Goal: Task Accomplishment & Management: Manage account settings

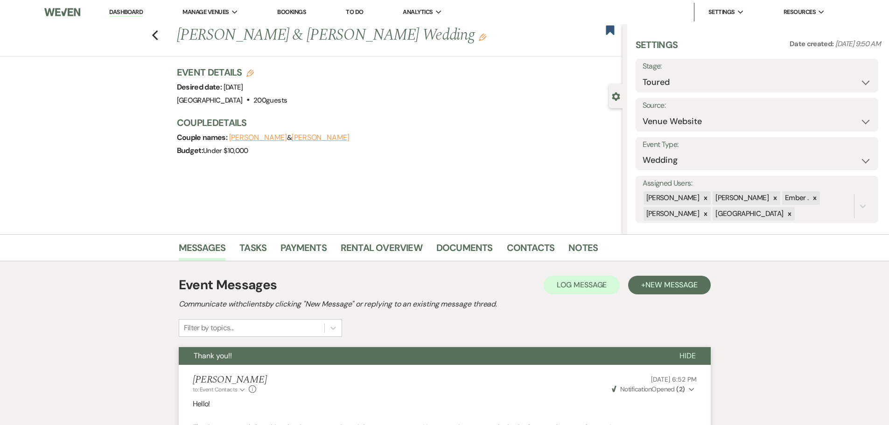
select select "5"
click at [155, 35] on icon "Previous" at bounding box center [155, 35] width 7 height 11
select select "5"
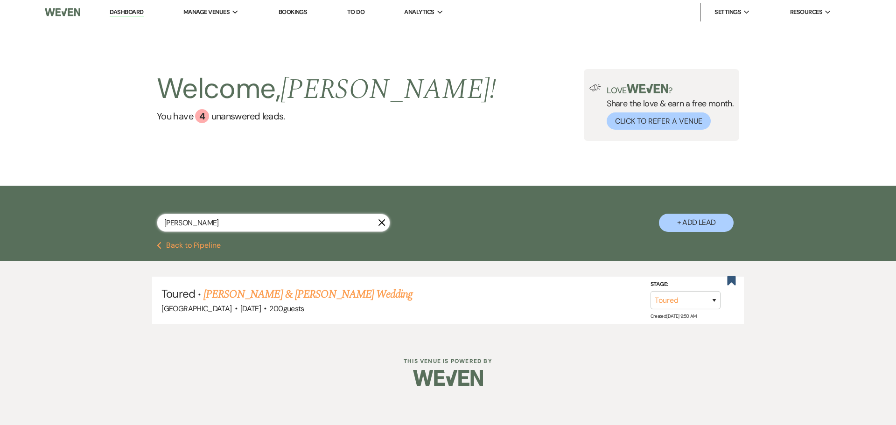
click at [221, 223] on input "[PERSON_NAME]" at bounding box center [273, 223] width 233 height 18
type input "w"
type input "hermela"
click at [306, 290] on link "[PERSON_NAME] & [PERSON_NAME] Wedding" at bounding box center [310, 294] width 209 height 17
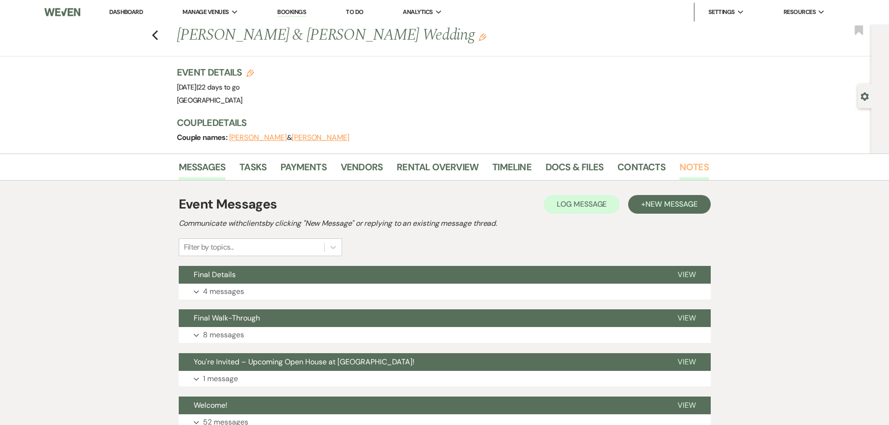
click at [692, 168] on link "Notes" at bounding box center [693, 170] width 29 height 21
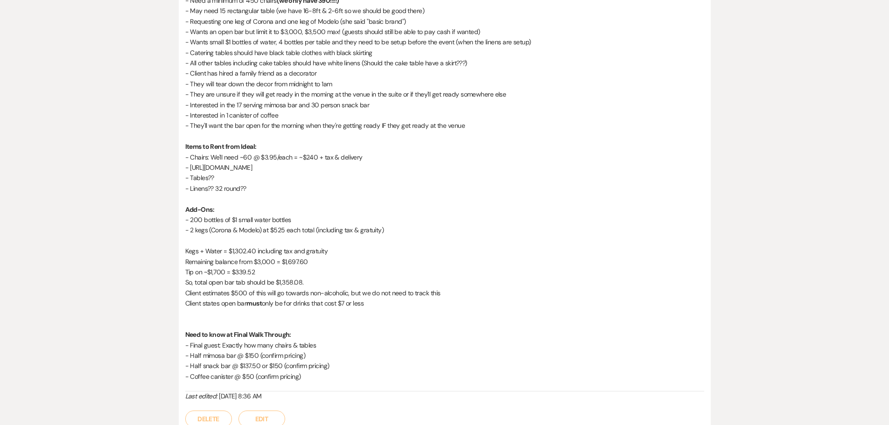
scroll to position [290, 0]
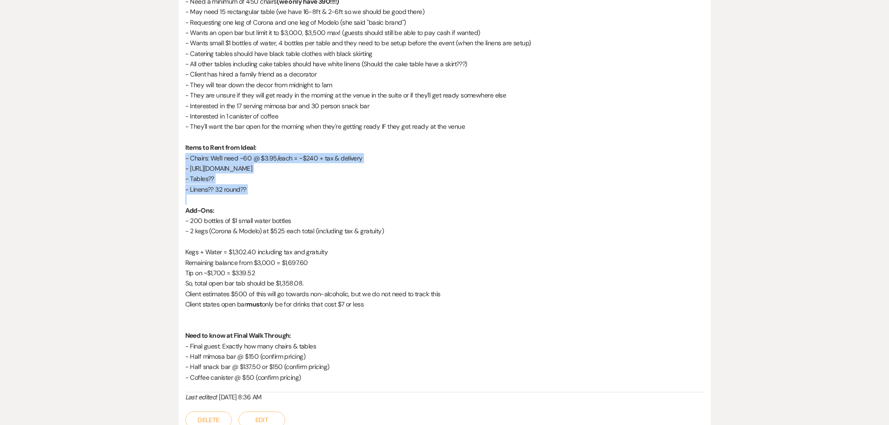
drag, startPoint x: 186, startPoint y: 154, endPoint x: 262, endPoint y: 195, distance: 86.4
click at [262, 195] on div "Notes from [PERSON_NAME]'s call with the bride on [DATE]: -Renting a tent that …" at bounding box center [444, 173] width 519 height 438
click at [274, 191] on p "- Linens?? 32 round??" at bounding box center [444, 189] width 519 height 10
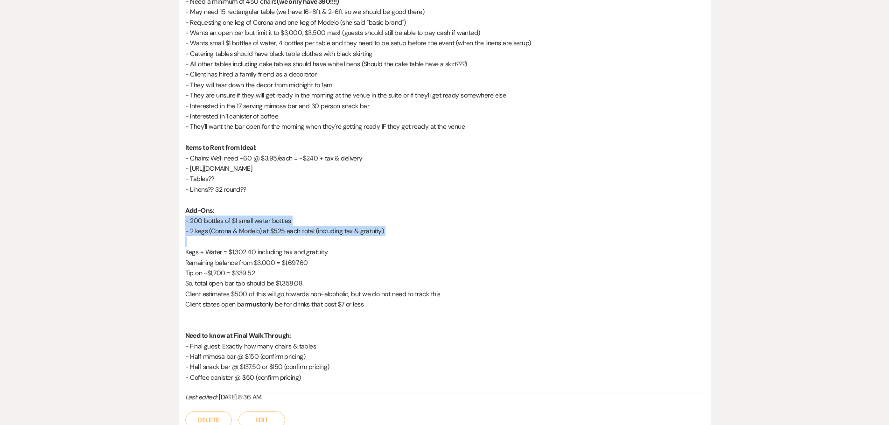
drag, startPoint x: 204, startPoint y: 223, endPoint x: 408, endPoint y: 241, distance: 204.1
click at [408, 241] on div "Notes from [PERSON_NAME]'s call with the bride on [DATE]: -Renting a tent that …" at bounding box center [445, 191] width 532 height 493
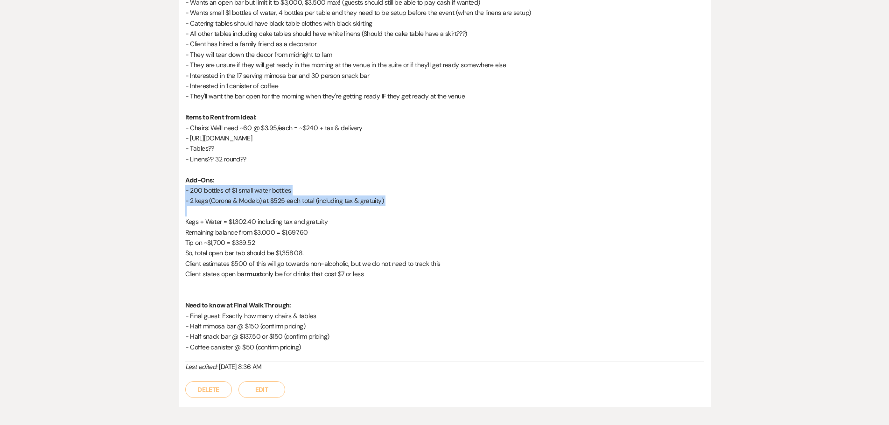
scroll to position [337, 0]
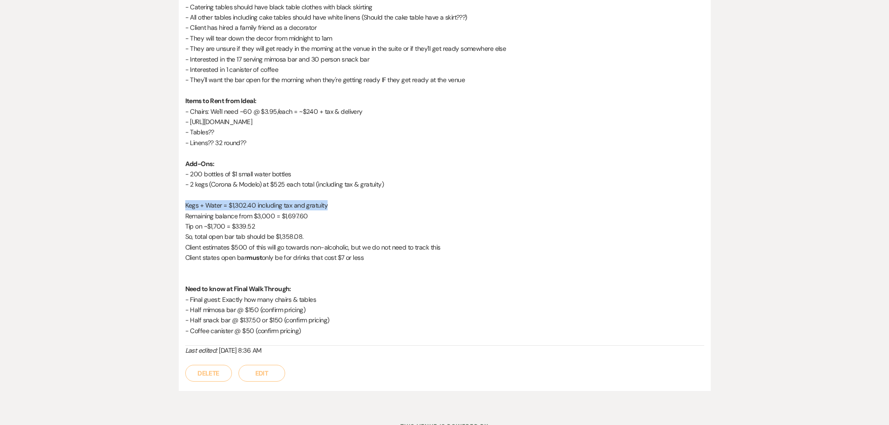
drag, startPoint x: 186, startPoint y: 205, endPoint x: 332, endPoint y: 208, distance: 146.0
click at [332, 208] on p "Kegs + Water = $1,302.40 including tax and gratuity" at bounding box center [444, 205] width 519 height 10
drag, startPoint x: 186, startPoint y: 216, endPoint x: 267, endPoint y: 222, distance: 81.8
click at [347, 218] on p "Remaining balance from $3,000 = $1,697.60" at bounding box center [444, 216] width 519 height 10
click at [264, 215] on p "Remaining balance from $3,000 = $1,697.60" at bounding box center [444, 216] width 519 height 10
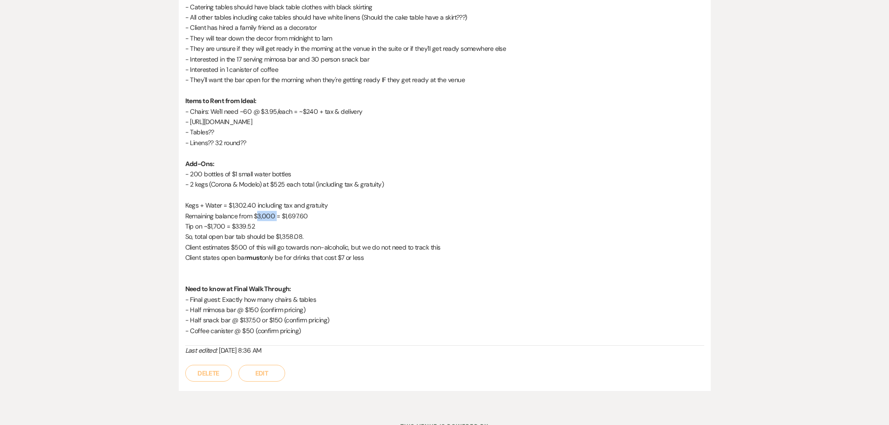
click at [264, 215] on p "Remaining balance from $3,000 = $1,697.60" at bounding box center [444, 216] width 519 height 10
drag, startPoint x: 185, startPoint y: 226, endPoint x: 262, endPoint y: 226, distance: 77.0
click at [262, 226] on p "Tip on ~$1,700 = $339.52" at bounding box center [444, 226] width 519 height 10
drag, startPoint x: 187, startPoint y: 236, endPoint x: 323, endPoint y: 242, distance: 135.9
click at [323, 242] on div "Notes from [PERSON_NAME]'s call with the bride on [DATE]: -Renting a tent that …" at bounding box center [444, 127] width 519 height 438
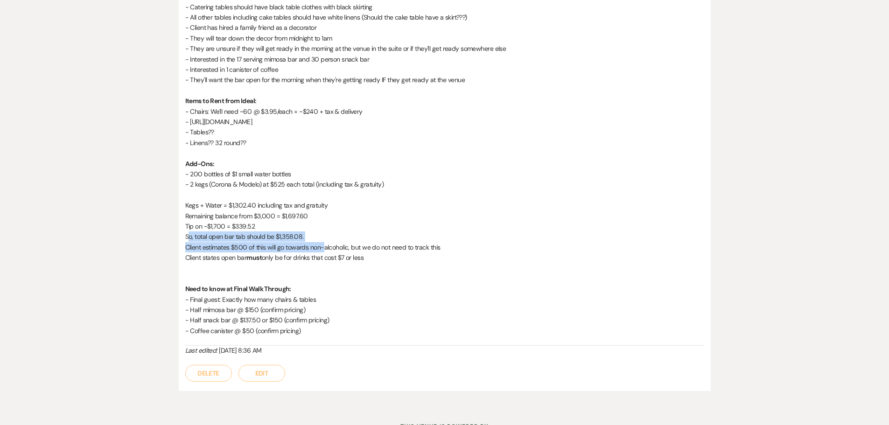
click at [228, 252] on p "Client estimates $500 of this will go towards non-alcoholic, but we do not need…" at bounding box center [444, 247] width 519 height 10
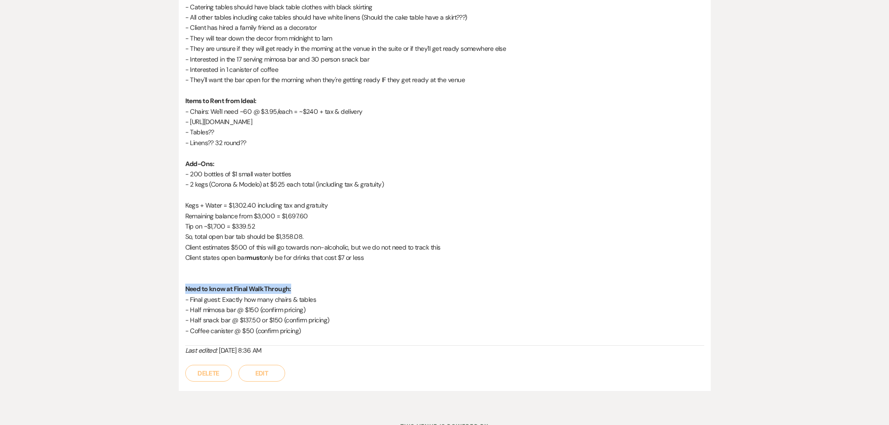
drag, startPoint x: 186, startPoint y: 288, endPoint x: 313, endPoint y: 292, distance: 127.4
click at [313, 292] on p "Need to know at Final Walk Through:" at bounding box center [444, 289] width 519 height 10
click at [274, 300] on p "- Final guest: Exactly how many chairs & tables" at bounding box center [444, 299] width 519 height 10
drag, startPoint x: 228, startPoint y: 298, endPoint x: 323, endPoint y: 300, distance: 94.7
click at [323, 300] on p "- Final guest: Exactly how many chairs & tables" at bounding box center [444, 299] width 519 height 10
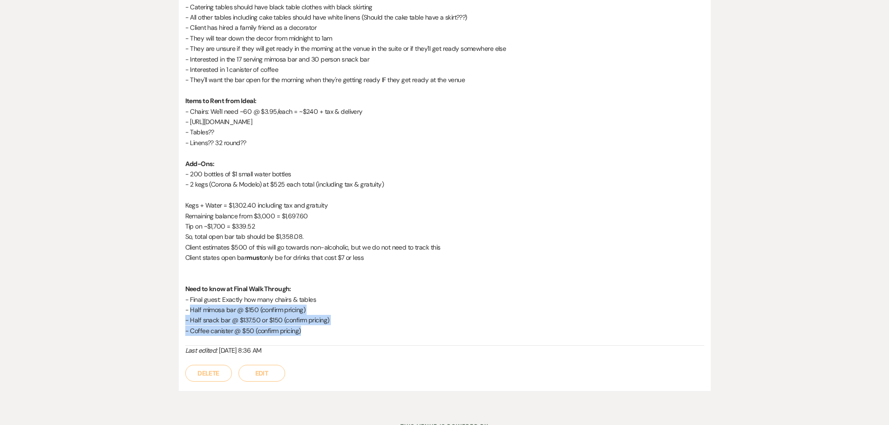
drag, startPoint x: 190, startPoint y: 310, endPoint x: 321, endPoint y: 321, distance: 131.5
click at [318, 331] on div "Notes from [PERSON_NAME]'s call with the bride on [DATE]: -Renting a tent that …" at bounding box center [444, 127] width 519 height 438
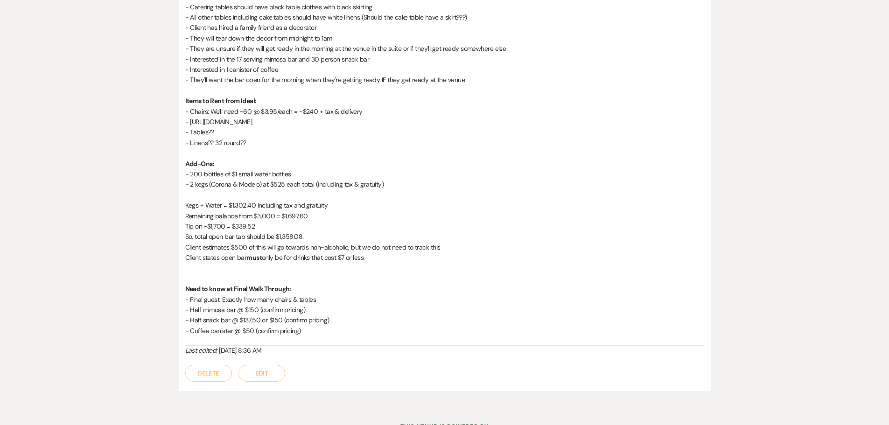
click at [322, 301] on p "- Final guest: Exactly how many chairs & tables" at bounding box center [444, 299] width 519 height 10
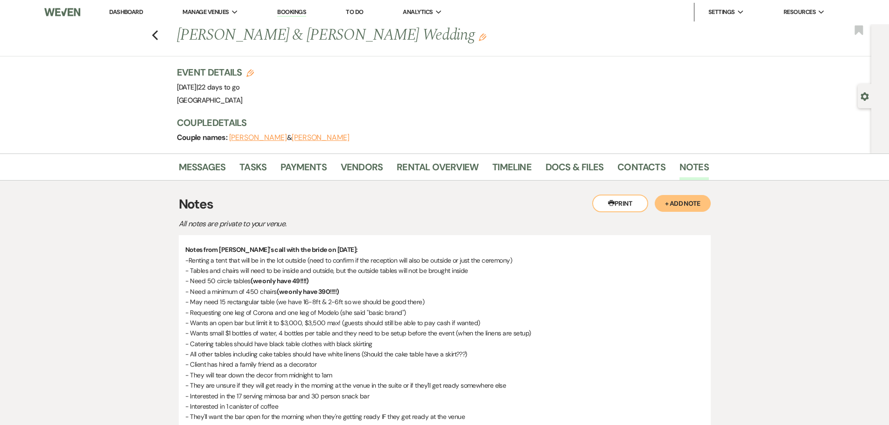
click at [358, 15] on link "To Do" at bounding box center [354, 12] width 17 height 8
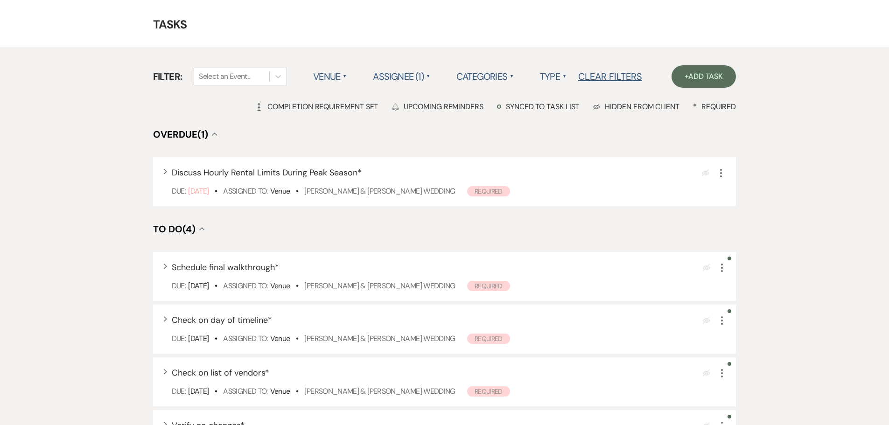
scroll to position [47, 0]
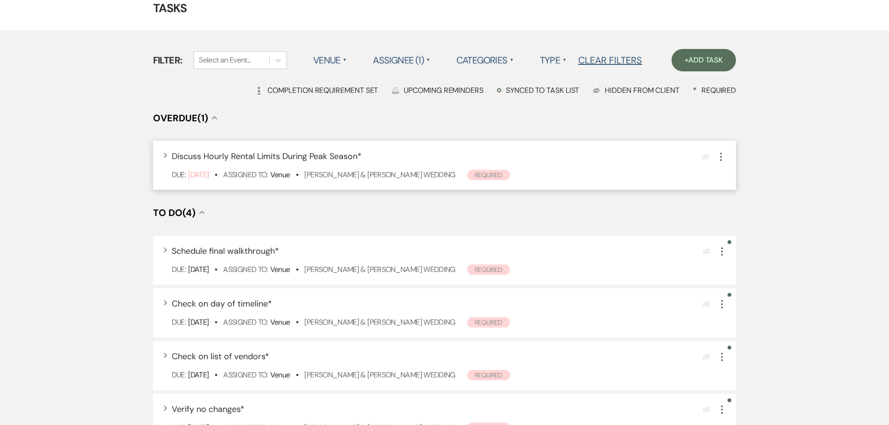
click at [164, 151] on div "Expand Discuss Hourly Rental Limits During Peak Season * Eye Blocked More Due: …" at bounding box center [444, 165] width 583 height 49
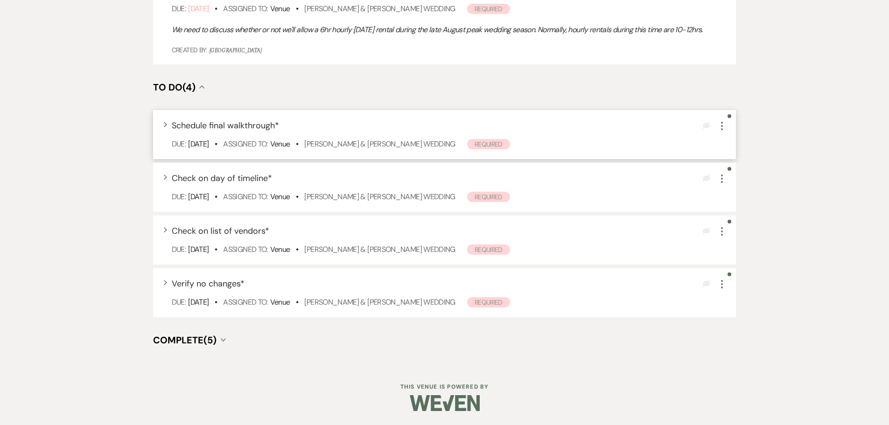
scroll to position [0, 0]
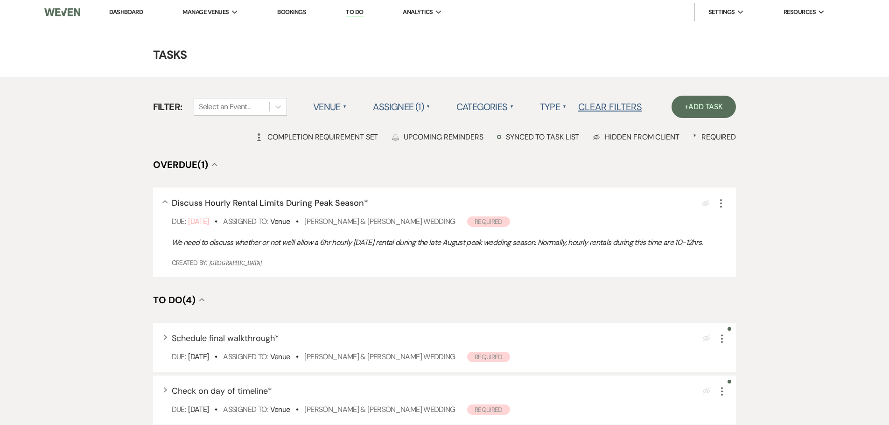
click at [131, 14] on link "Dashboard" at bounding box center [126, 12] width 34 height 8
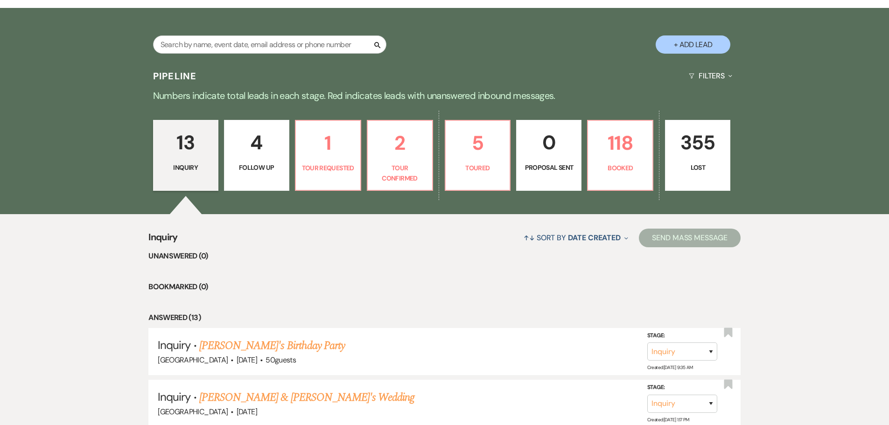
scroll to position [187, 0]
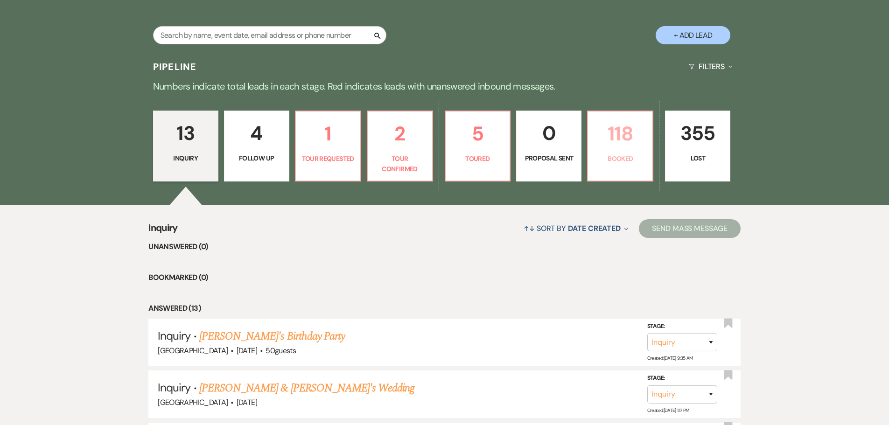
click at [613, 146] on p "118" at bounding box center [619, 133] width 53 height 31
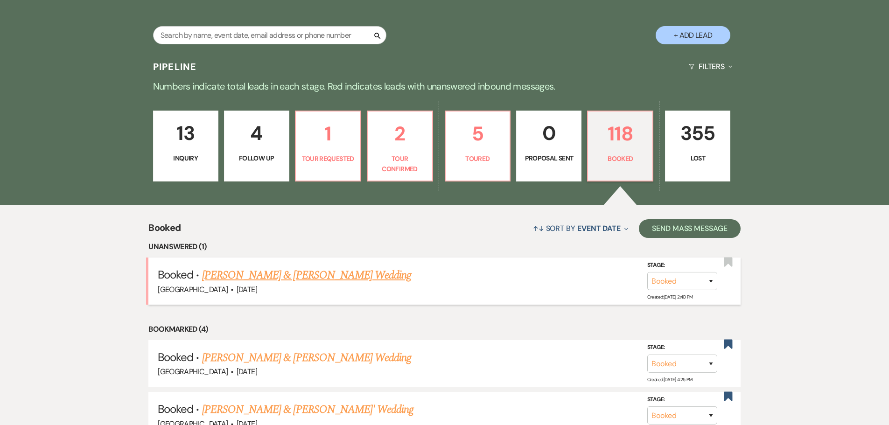
click at [298, 275] on link "[PERSON_NAME] & [PERSON_NAME] Wedding" at bounding box center [306, 275] width 209 height 17
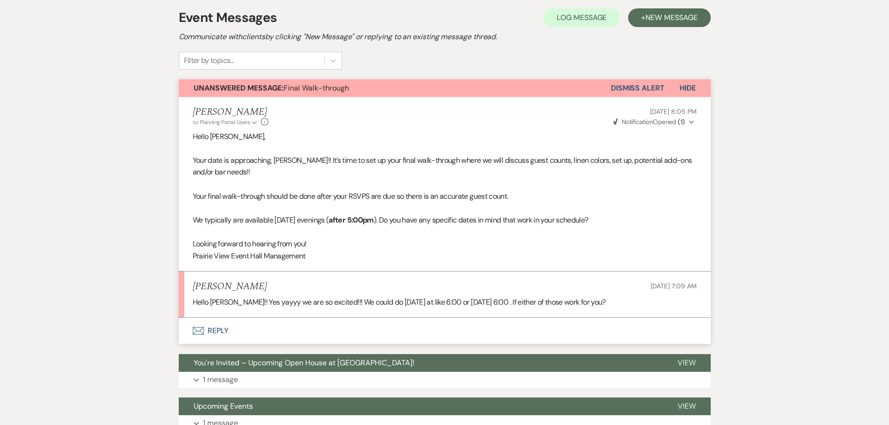
drag, startPoint x: 256, startPoint y: 303, endPoint x: 628, endPoint y: 299, distance: 371.8
click at [628, 299] on p "Hello [PERSON_NAME]!! Yes yayyy we are so excited!!! We could do [DATE] at like…" at bounding box center [445, 302] width 504 height 12
click at [395, 309] on li "[PERSON_NAME] [DATE] 7:09 AM Hello [PERSON_NAME]!! Yes yayyy we are so excited!…" at bounding box center [445, 294] width 532 height 46
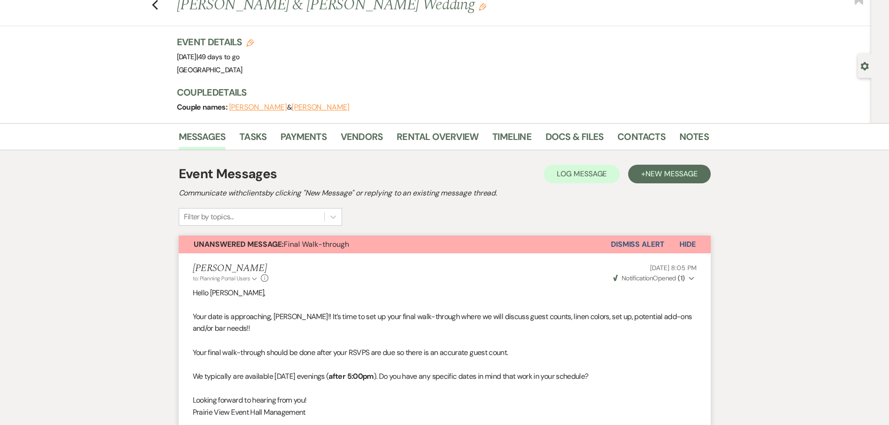
scroll to position [47, 0]
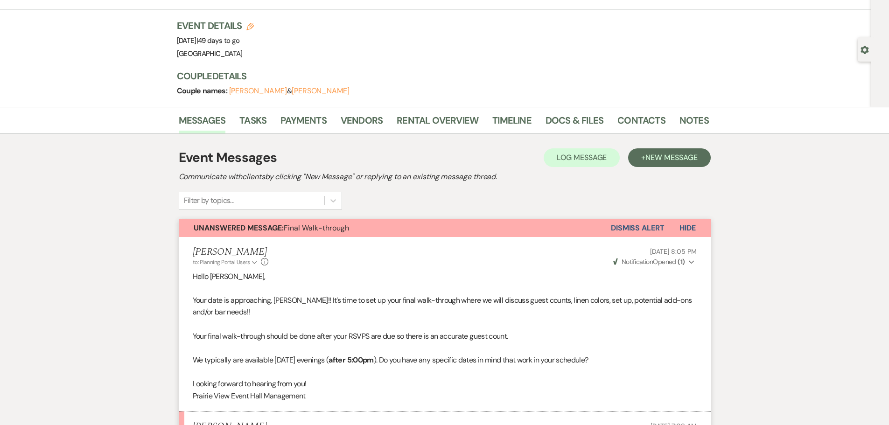
drag, startPoint x: 212, startPoint y: 39, endPoint x: 247, endPoint y: 39, distance: 35.5
click at [240, 39] on span "Event Date: [DATE] | 49 days to go" at bounding box center [208, 40] width 63 height 9
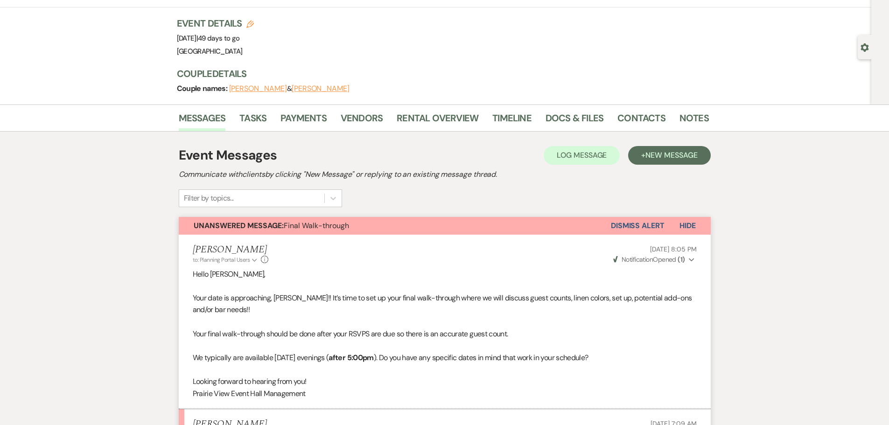
scroll to position [0, 0]
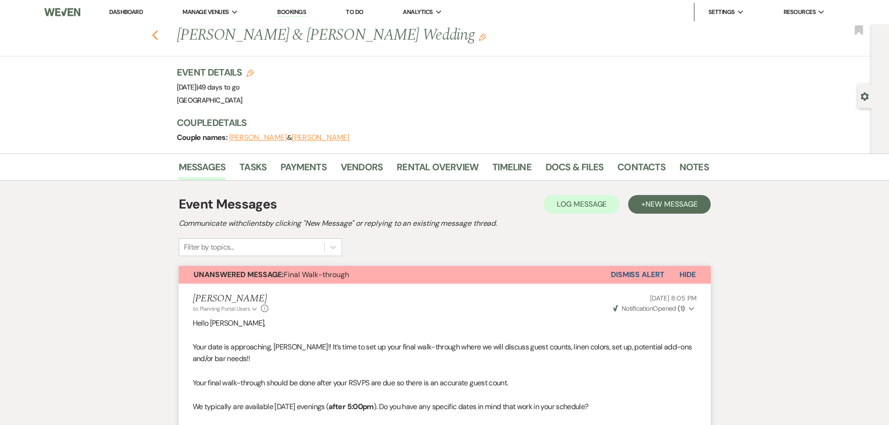
click at [157, 37] on use "button" at bounding box center [155, 35] width 6 height 10
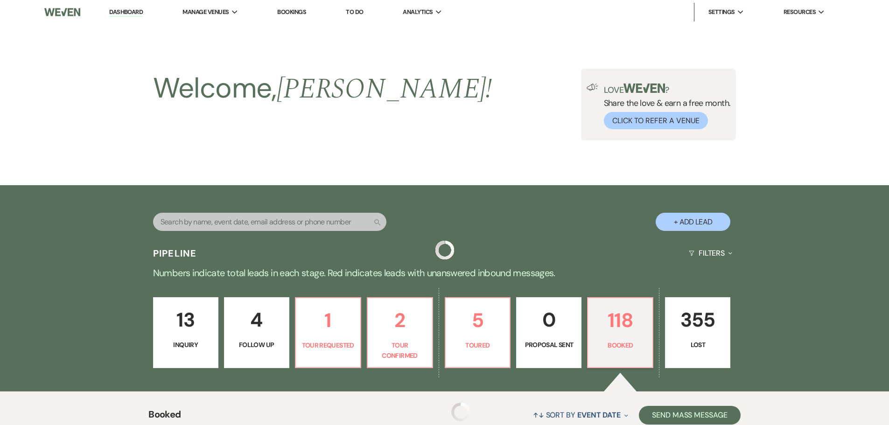
scroll to position [187, 0]
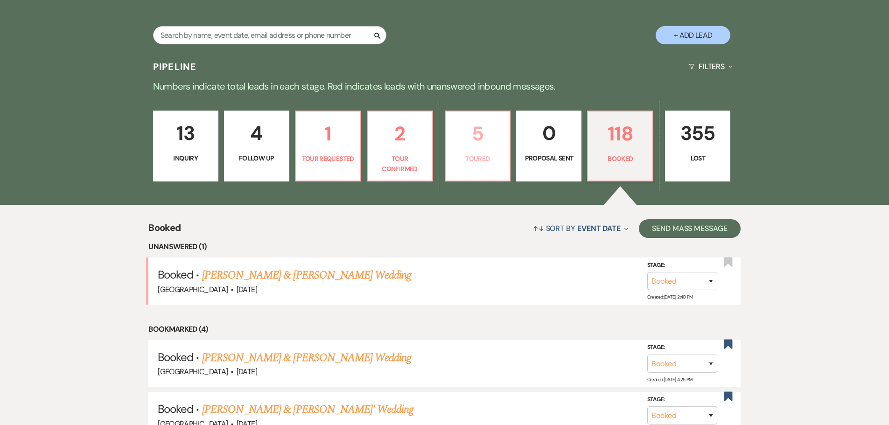
click at [478, 146] on p "5" at bounding box center [477, 133] width 53 height 31
select select "5"
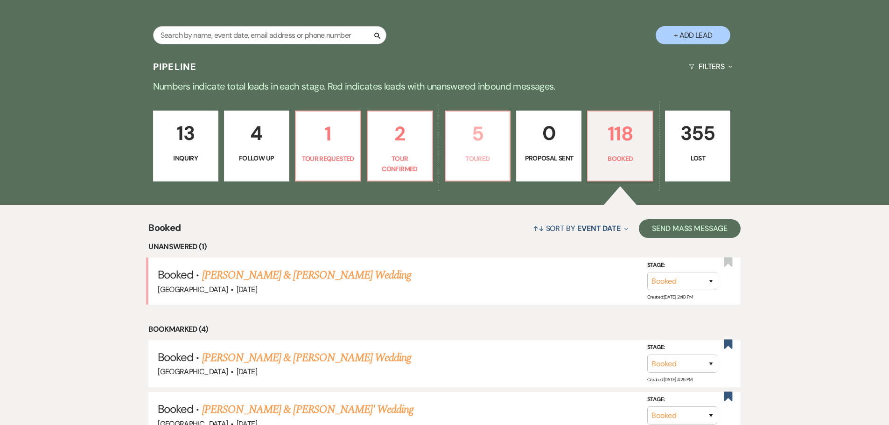
select select "5"
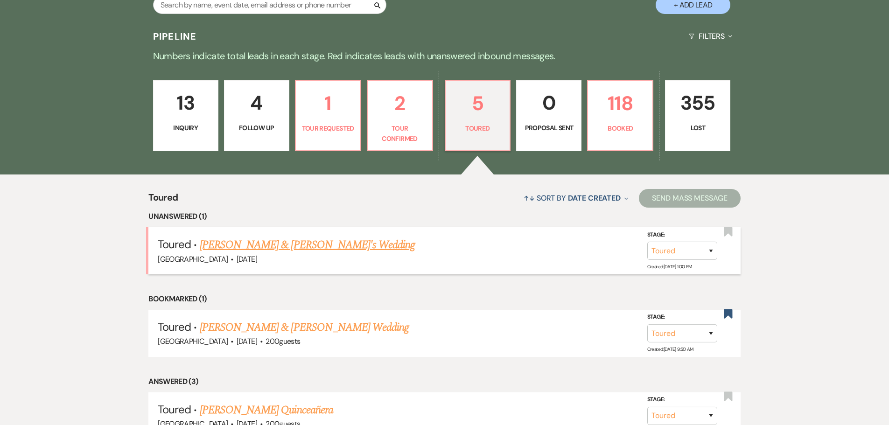
scroll to position [233, 0]
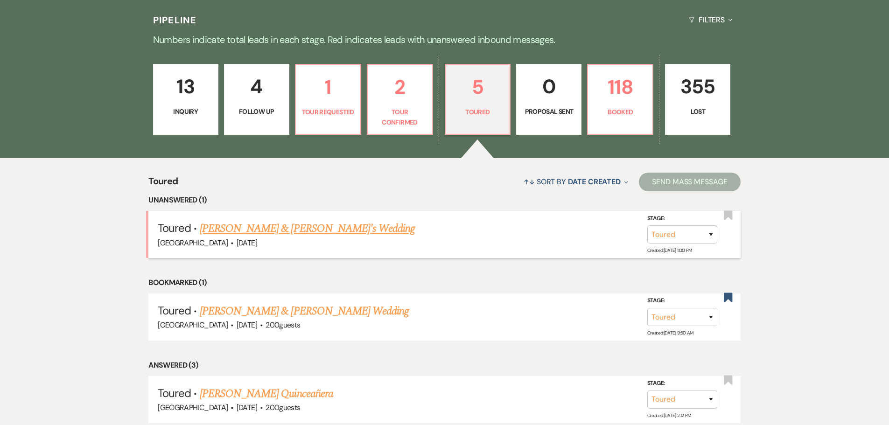
click at [254, 230] on link "[PERSON_NAME] & [PERSON_NAME]'s Wedding" at bounding box center [308, 228] width 216 height 17
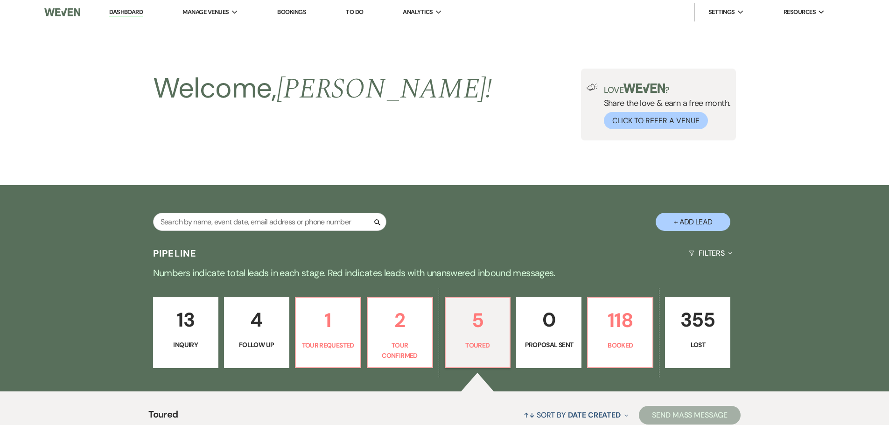
select select "5"
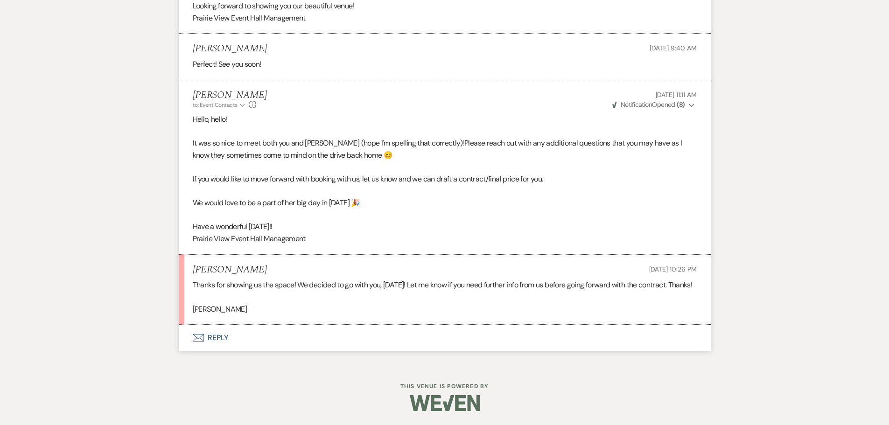
scroll to position [1551, 0]
drag, startPoint x: 301, startPoint y: 271, endPoint x: 435, endPoint y: 269, distance: 133.4
click at [435, 279] on div "Thanks for showing us the space! We decided to go with you, [DATE]! Let me know…" at bounding box center [445, 297] width 504 height 36
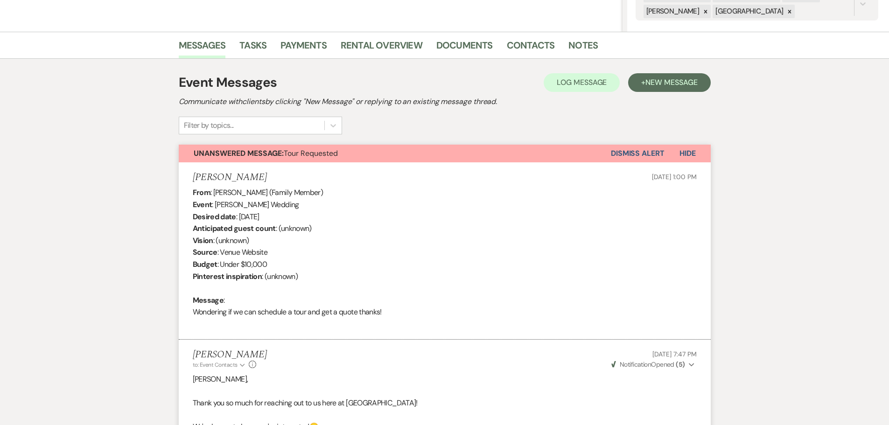
scroll to position [0, 0]
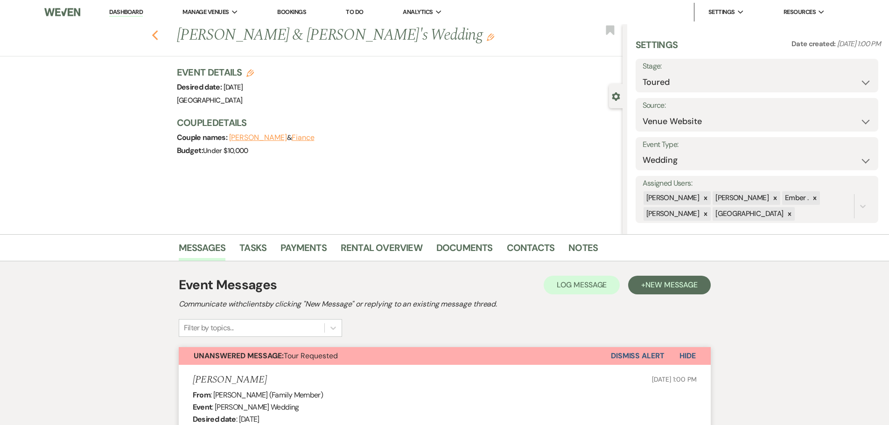
click at [158, 32] on icon "Previous" at bounding box center [155, 35] width 7 height 11
select select "5"
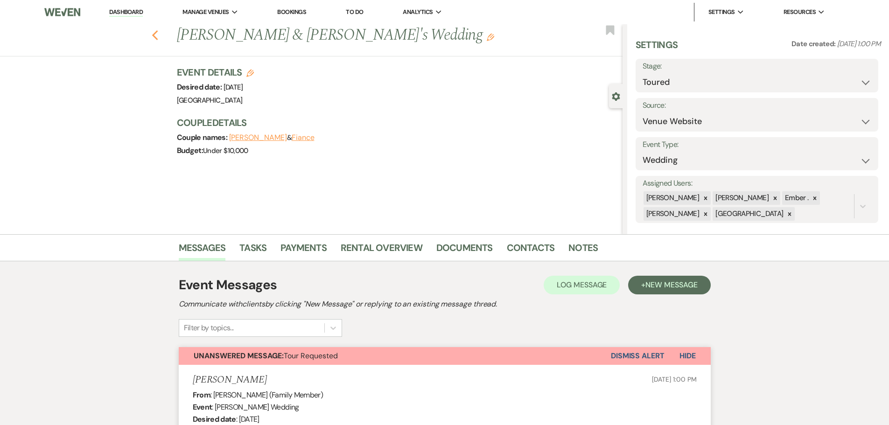
select select "5"
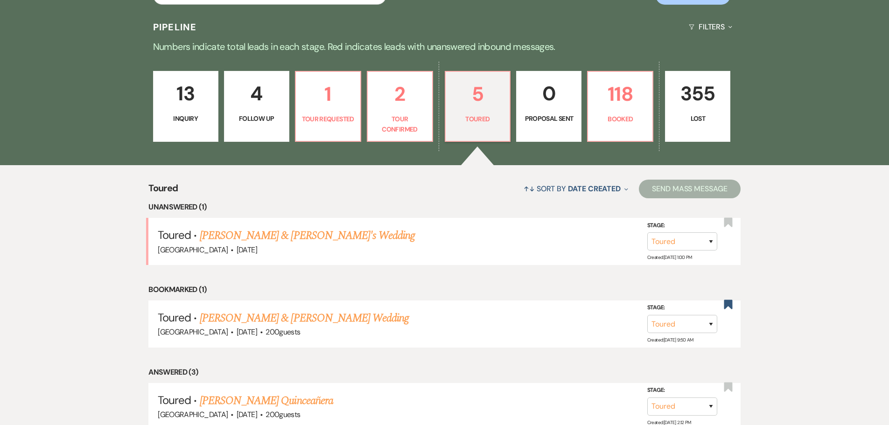
scroll to position [224, 0]
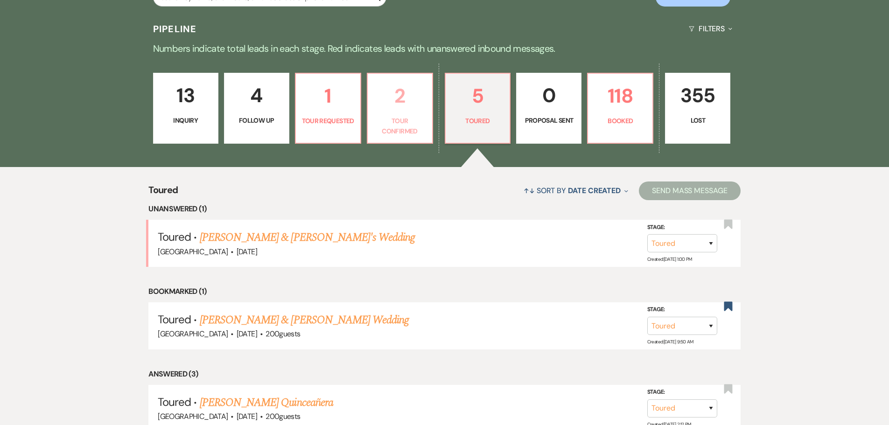
click at [391, 116] on p "Tour Confirmed" at bounding box center [399, 126] width 53 height 21
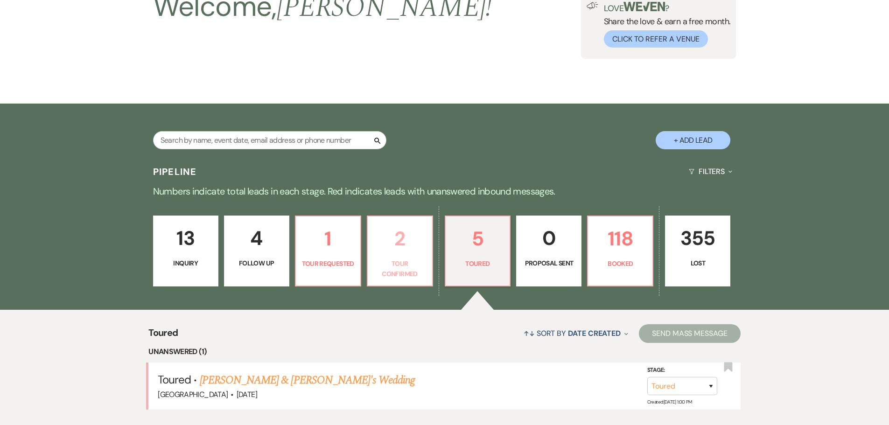
select select "4"
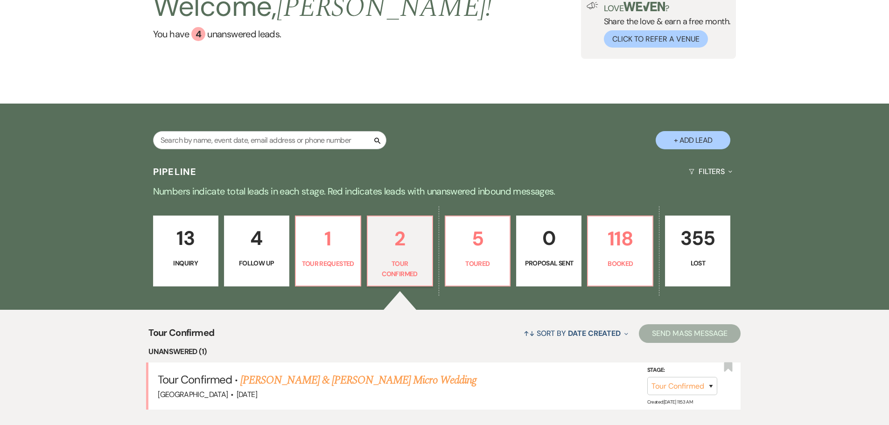
scroll to position [224, 0]
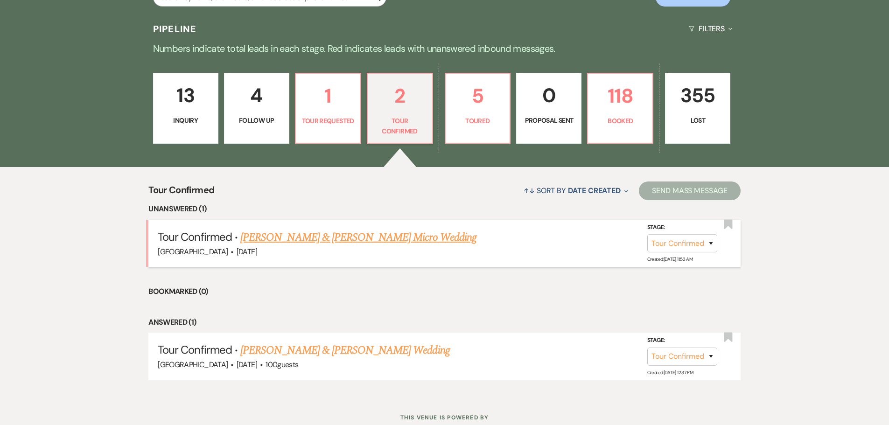
click at [327, 235] on link "[PERSON_NAME] & [PERSON_NAME] Micro Wedding" at bounding box center [358, 237] width 236 height 17
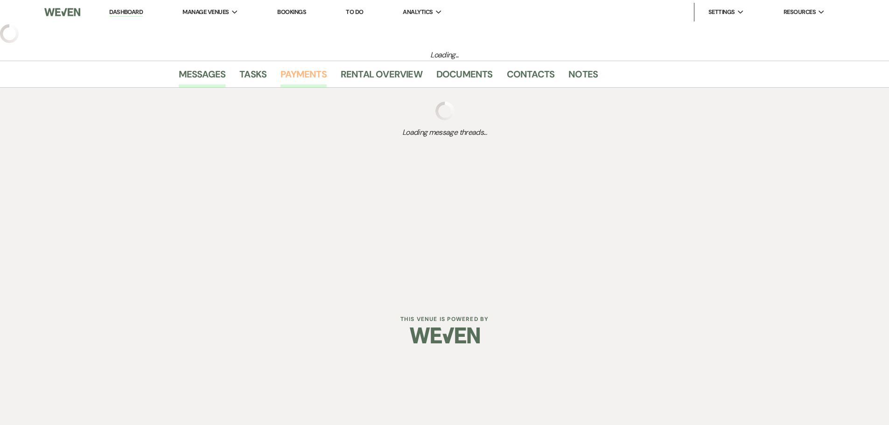
select select "4"
select select "5"
select select "16"
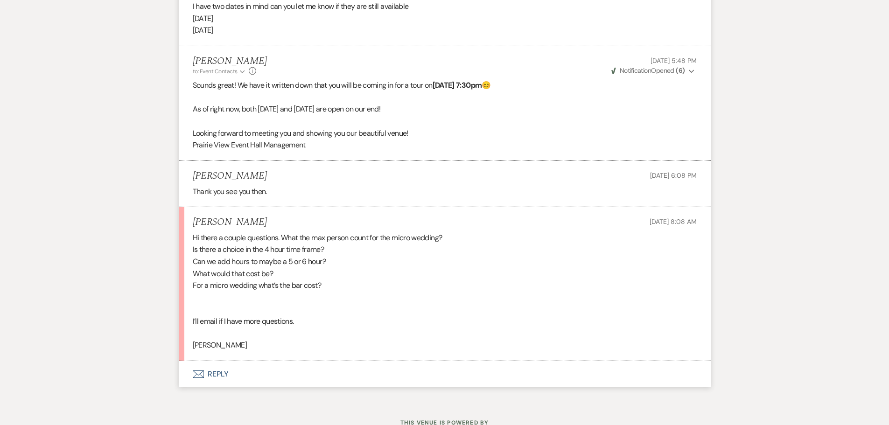
scroll to position [1564, 0]
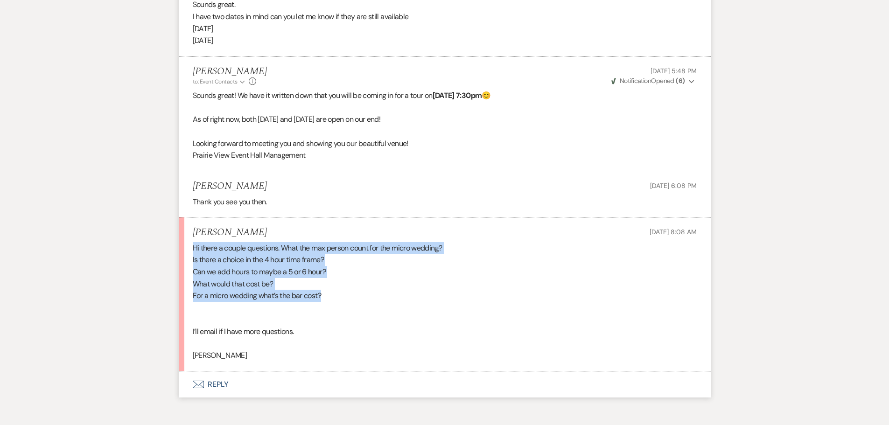
drag, startPoint x: 193, startPoint y: 248, endPoint x: 332, endPoint y: 296, distance: 147.1
click at [332, 296] on div "Hi there a couple questions. What the max person count for the micro wedding? I…" at bounding box center [445, 301] width 504 height 119
click at [338, 273] on div "Hi there a couple questions. What the max person count for the micro wedding? I…" at bounding box center [445, 301] width 504 height 119
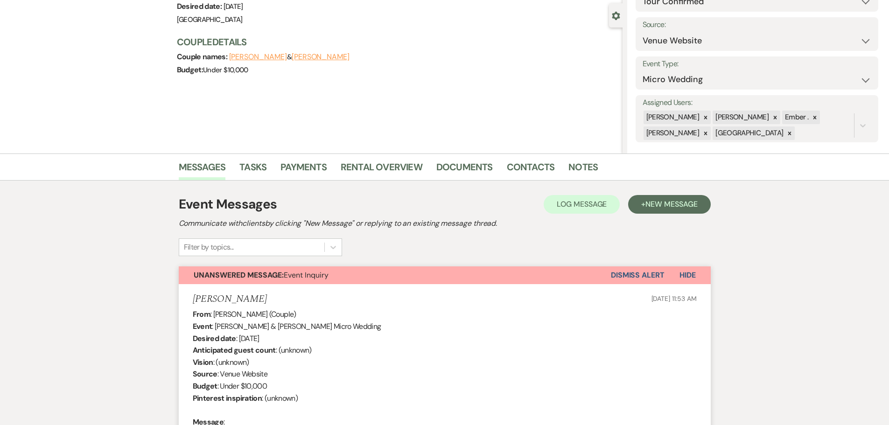
scroll to position [0, 0]
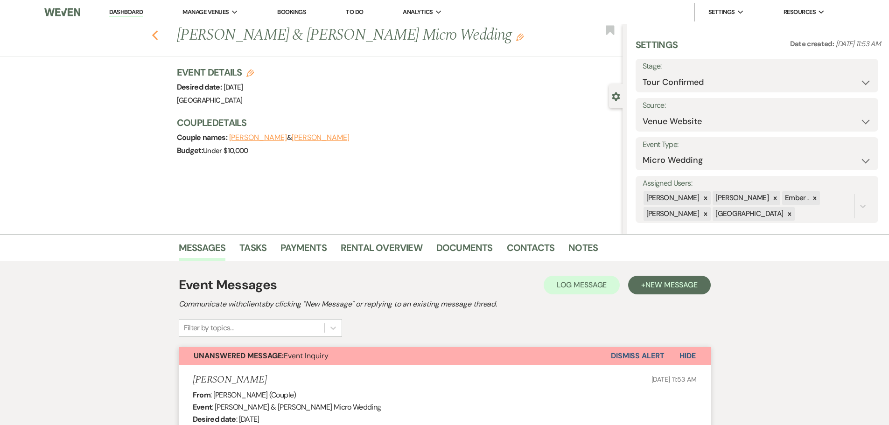
click at [158, 34] on use "button" at bounding box center [155, 35] width 6 height 10
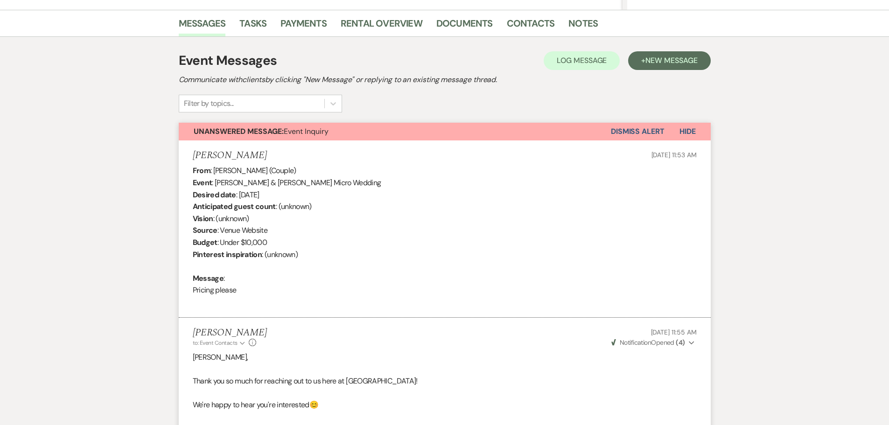
select select "4"
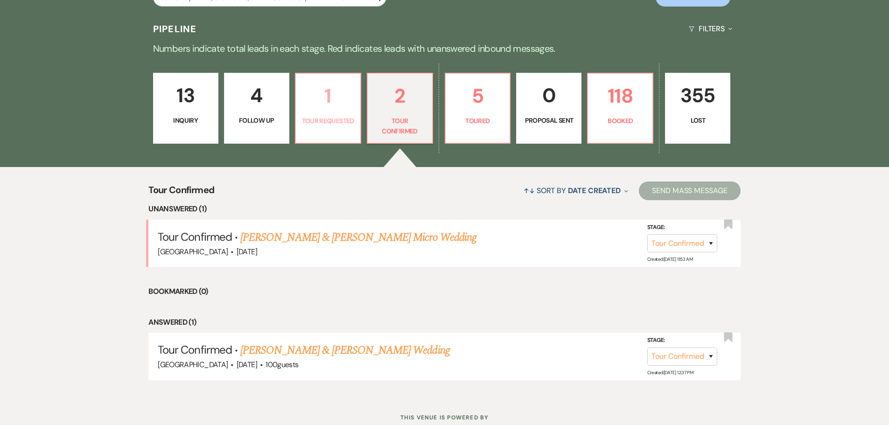
click at [337, 108] on p "1" at bounding box center [327, 95] width 53 height 31
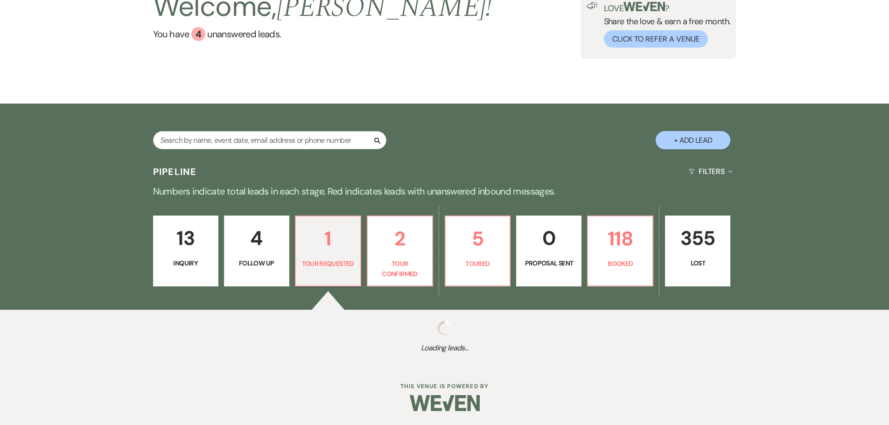
scroll to position [199, 0]
select select "2"
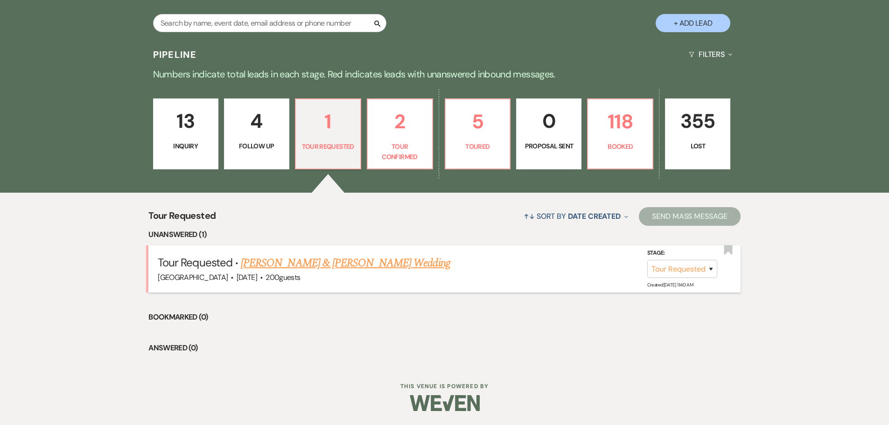
click at [286, 264] on link "[PERSON_NAME] & [PERSON_NAME] Wedding" at bounding box center [345, 263] width 209 height 17
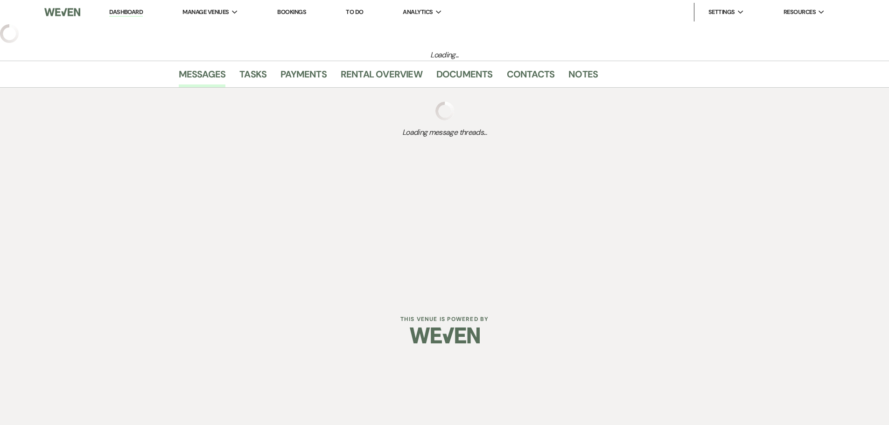
select select "2"
select select "5"
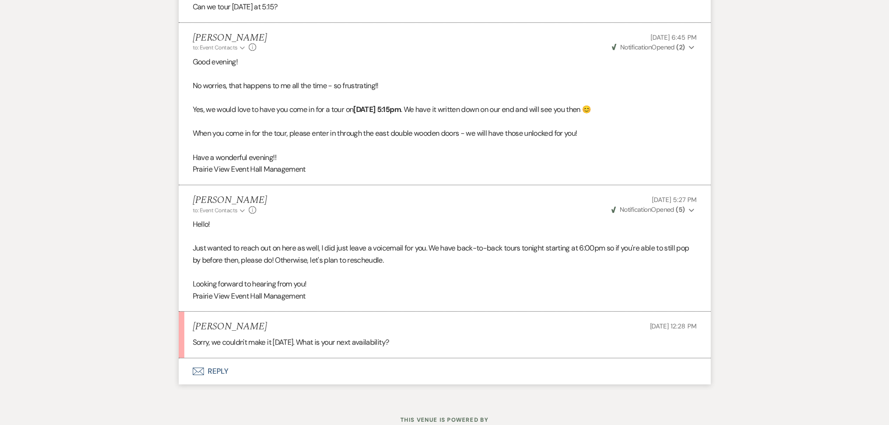
scroll to position [810, 0]
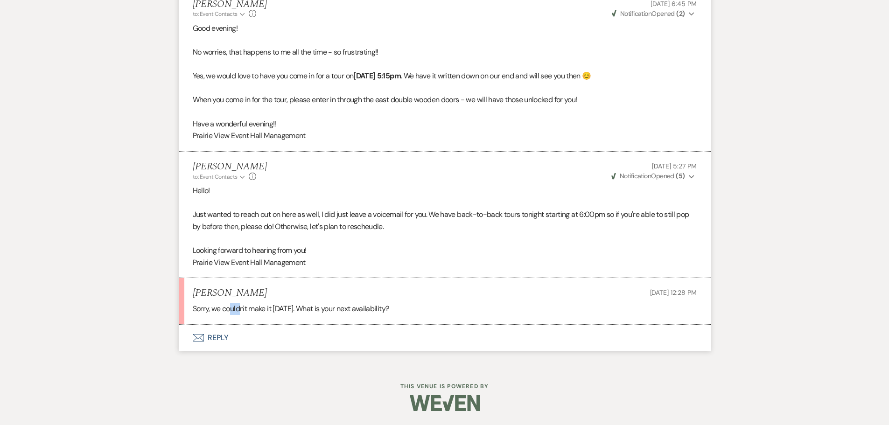
drag, startPoint x: 230, startPoint y: 306, endPoint x: 242, endPoint y: 306, distance: 12.6
click at [242, 306] on div "Sorry, we couldn't make it [DATE]. What is your next availability?" at bounding box center [445, 309] width 504 height 12
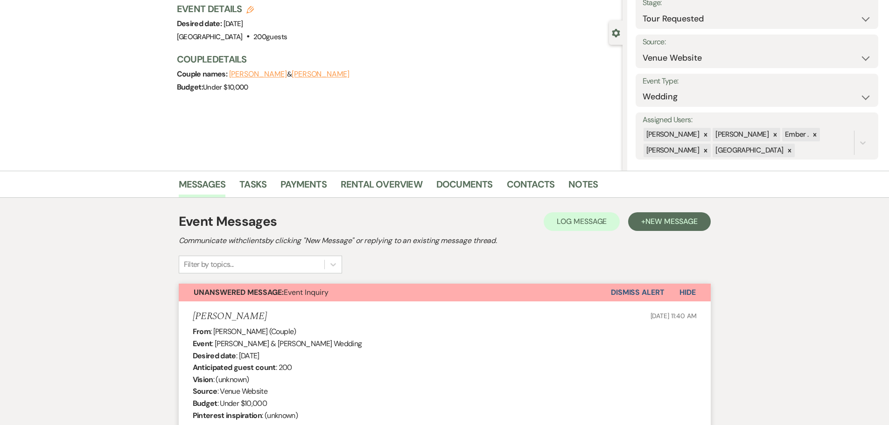
scroll to position [0, 0]
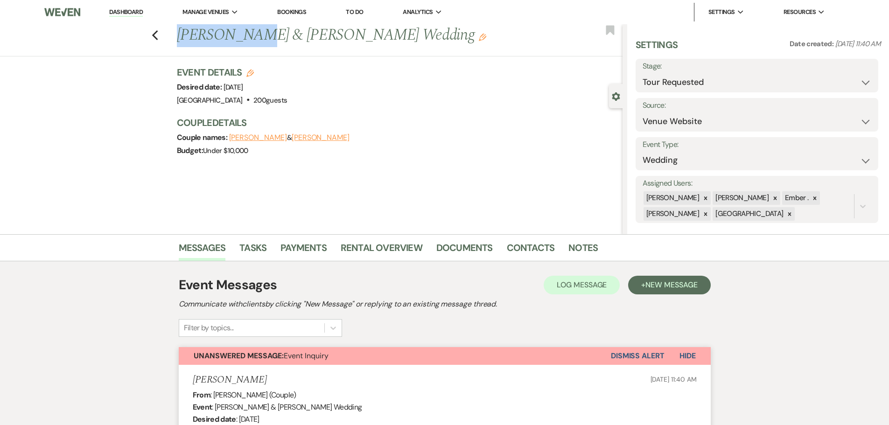
drag, startPoint x: 180, startPoint y: 32, endPoint x: 252, endPoint y: 33, distance: 71.8
click at [252, 33] on h1 "[PERSON_NAME] & [PERSON_NAME] Wedding Edit" at bounding box center [353, 35] width 353 height 22
click at [252, 34] on h1 "[PERSON_NAME] & [PERSON_NAME] Wedding Edit" at bounding box center [353, 35] width 353 height 22
drag, startPoint x: 232, startPoint y: 35, endPoint x: 265, endPoint y: 39, distance: 33.4
click at [265, 39] on h1 "[PERSON_NAME] & [PERSON_NAME] Wedding Edit" at bounding box center [353, 35] width 353 height 22
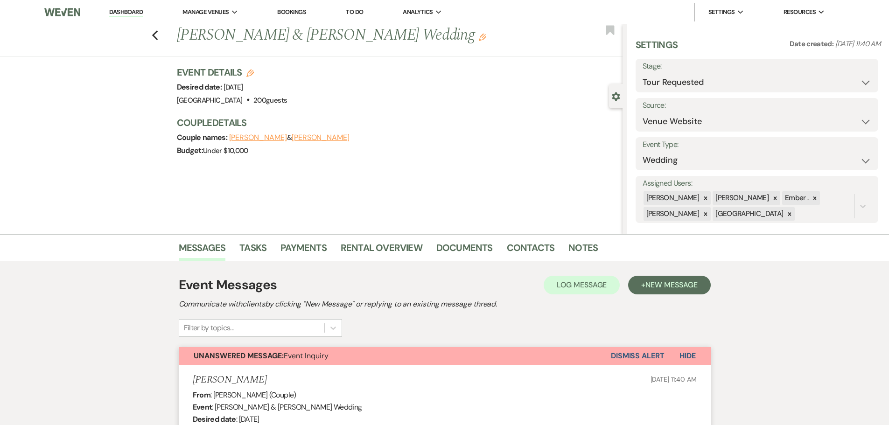
click at [291, 52] on div "Previous [PERSON_NAME] & [PERSON_NAME] Wedding Edit Bookmark" at bounding box center [308, 40] width 627 height 32
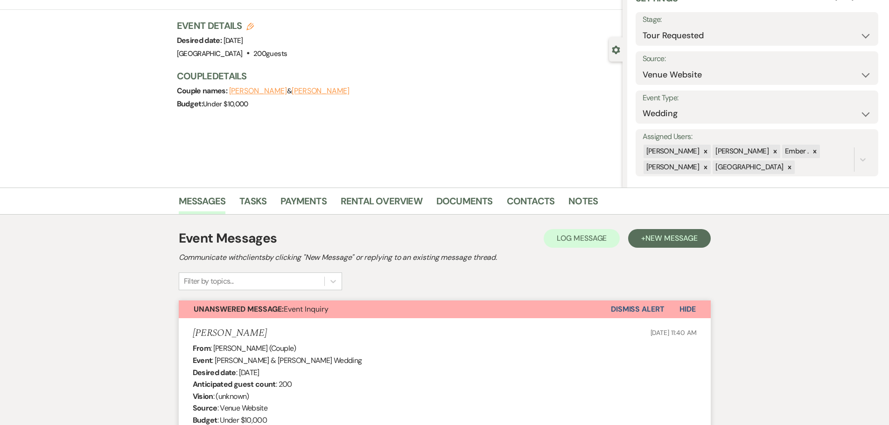
click at [199, 333] on h5 "[PERSON_NAME]" at bounding box center [230, 333] width 74 height 12
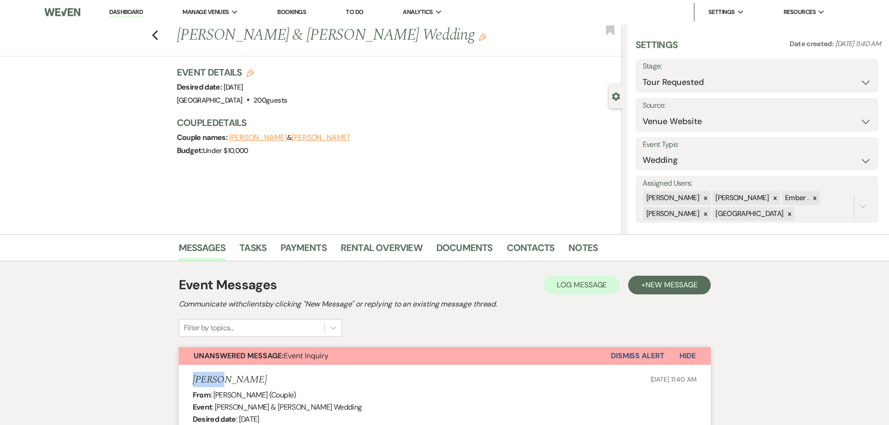
click at [479, 37] on icon "Edit" at bounding box center [482, 37] width 7 height 7
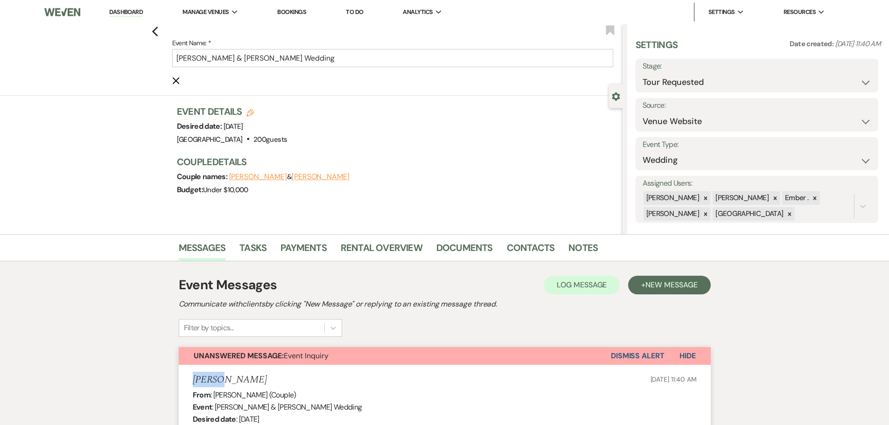
click at [178, 81] on icon "Cancel Edit" at bounding box center [175, 80] width 7 height 7
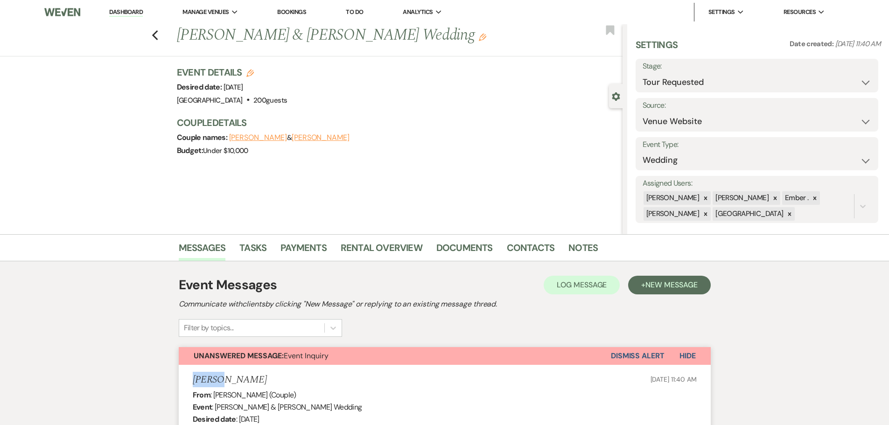
click at [254, 72] on use "button" at bounding box center [249, 73] width 7 height 7
select select "677"
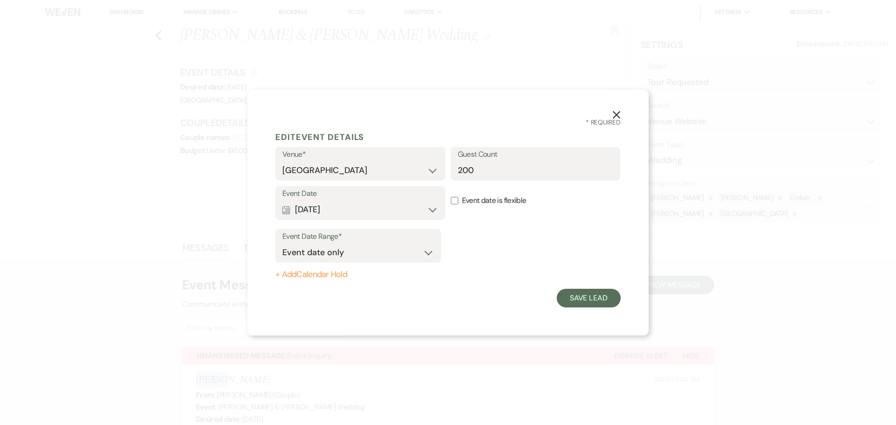
click at [616, 112] on icon "X" at bounding box center [616, 115] width 8 height 8
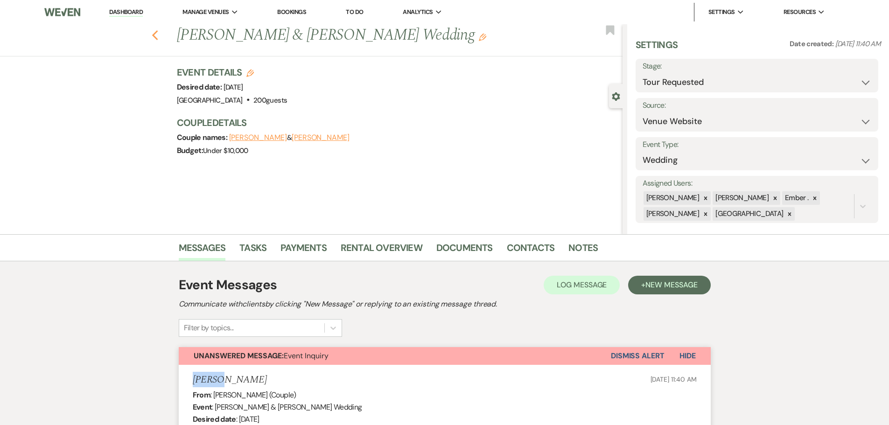
click at [159, 36] on icon "Previous" at bounding box center [155, 35] width 7 height 11
select select "2"
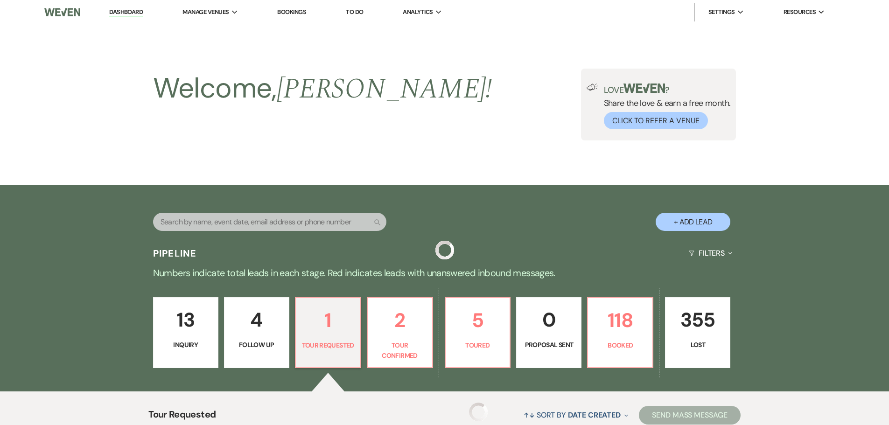
scroll to position [199, 0]
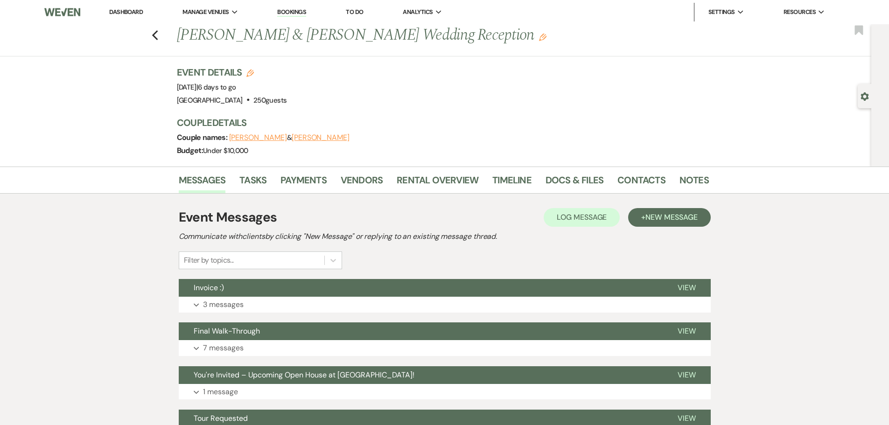
click at [223, 299] on p "3 messages" at bounding box center [223, 305] width 41 height 12
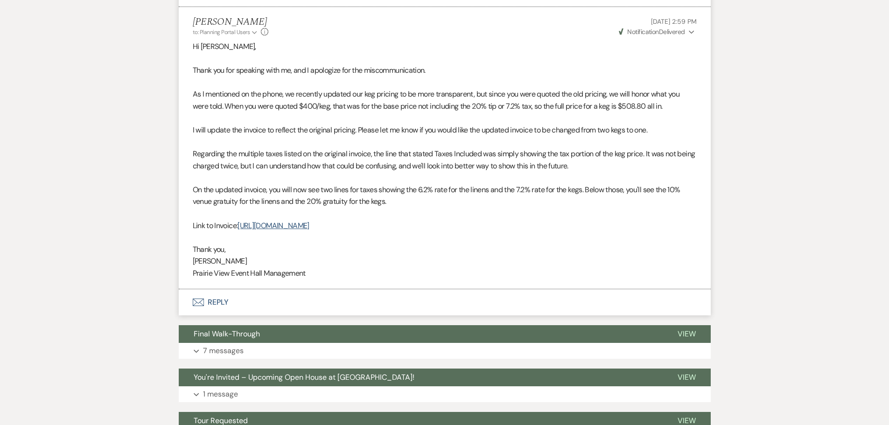
scroll to position [514, 0]
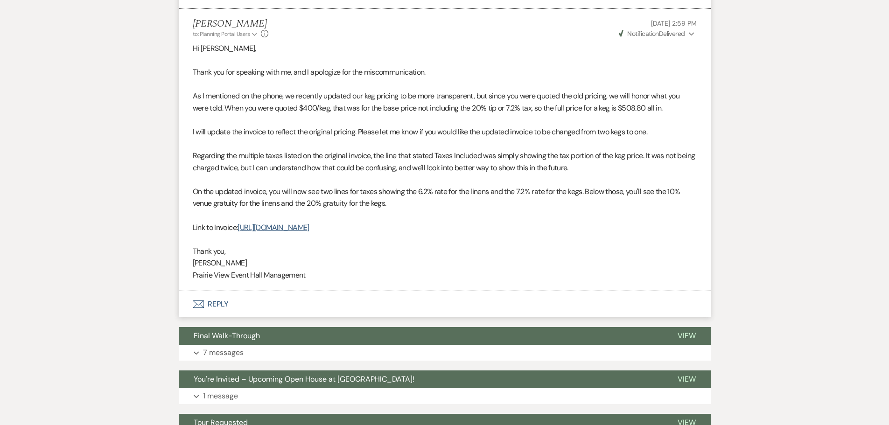
click at [216, 303] on button "Envelope Reply" at bounding box center [445, 304] width 532 height 26
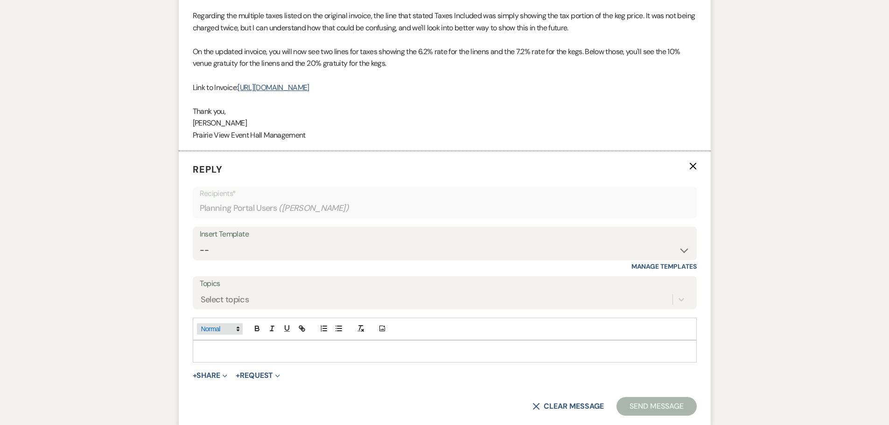
scroll to position [700, 0]
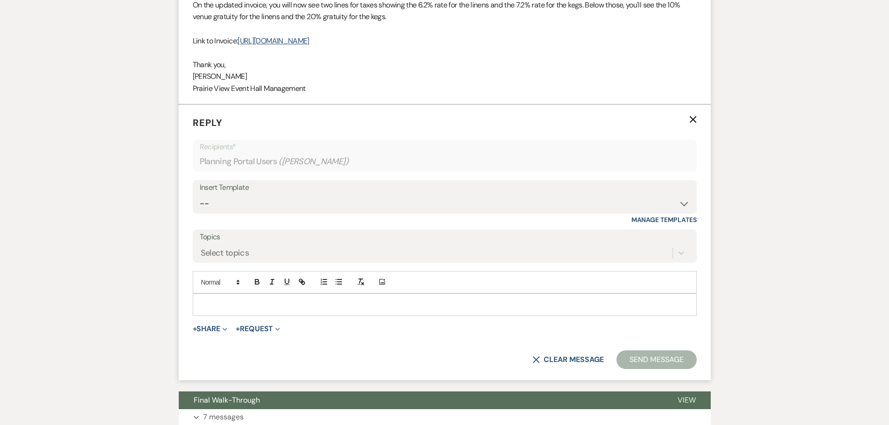
click at [221, 304] on p at bounding box center [444, 304] width 489 height 10
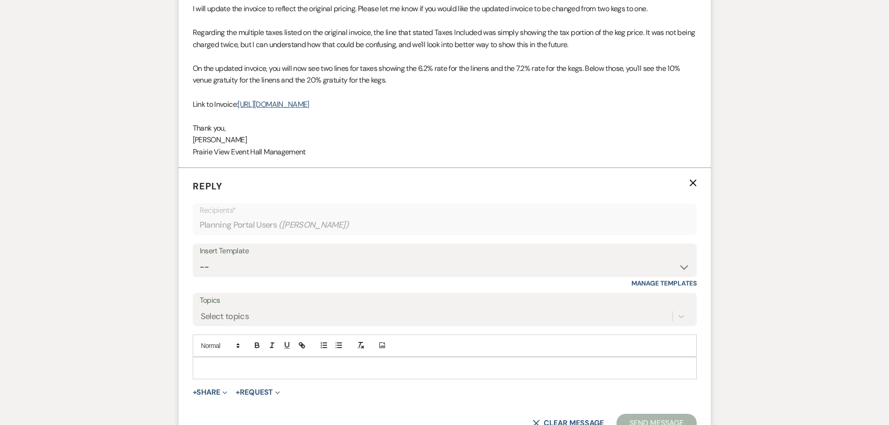
scroll to position [654, 0]
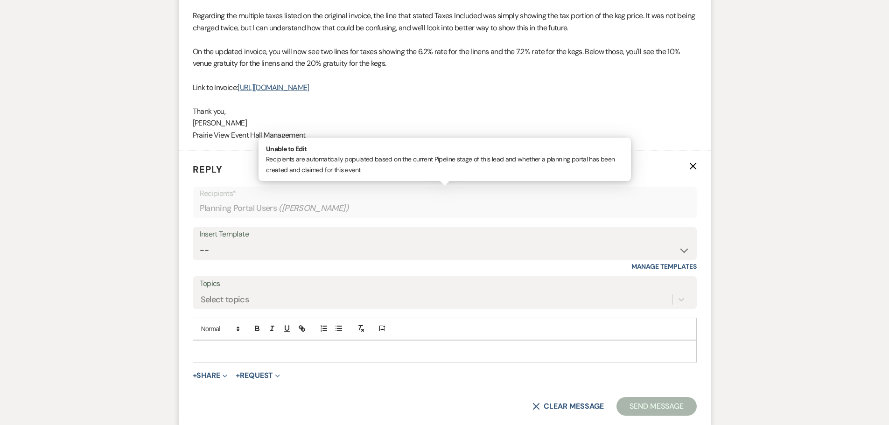
click at [286, 207] on span "( Brianna Blakney )" at bounding box center [313, 208] width 70 height 13
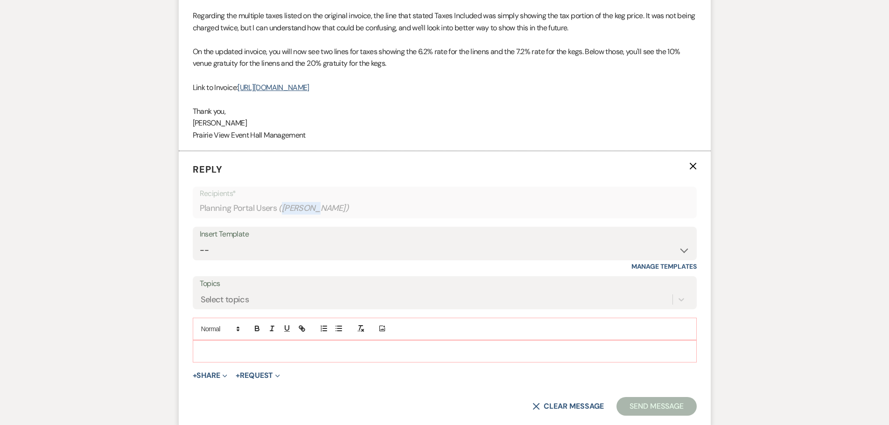
copy span "Brianna"
click at [216, 351] on p at bounding box center [444, 351] width 489 height 10
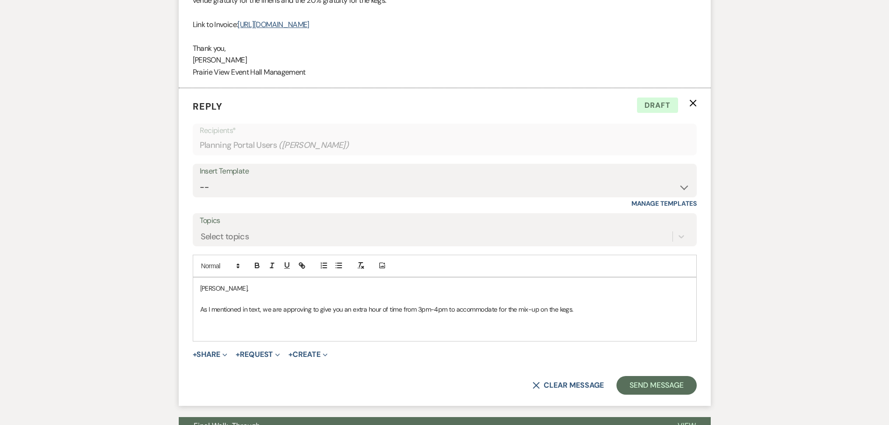
scroll to position [713, 0]
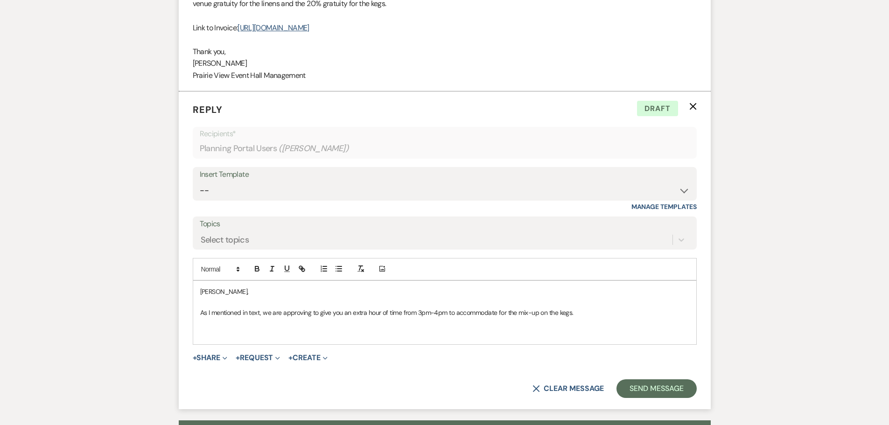
click at [322, 333] on p at bounding box center [444, 333] width 489 height 10
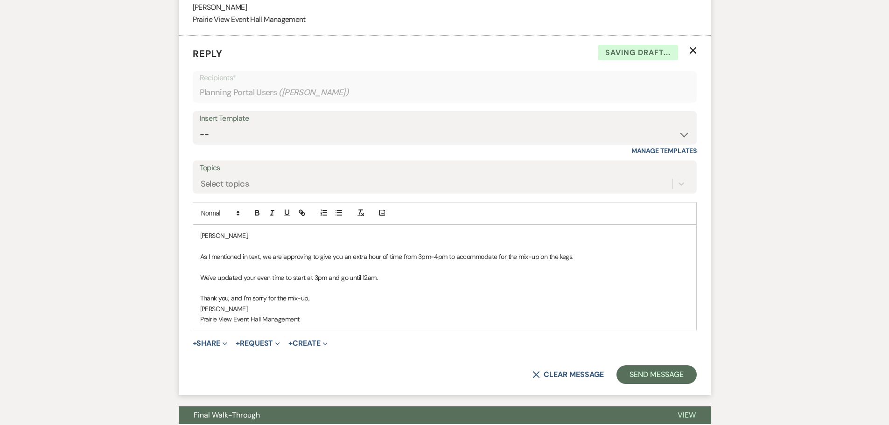
scroll to position [807, 0]
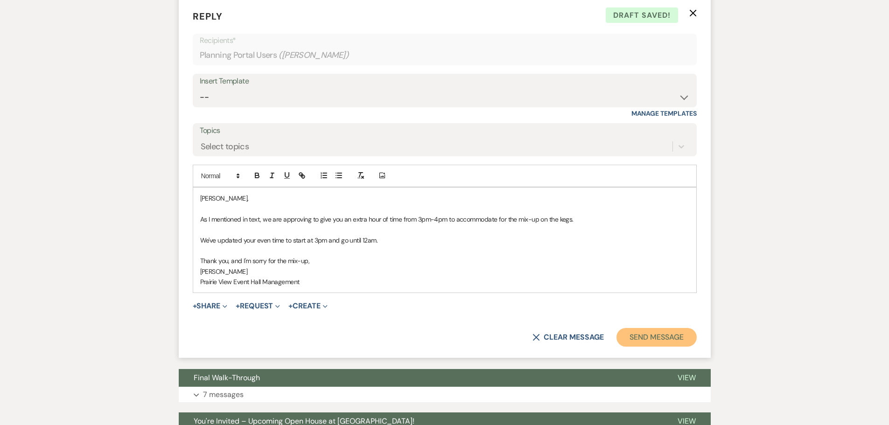
click at [657, 343] on button "Send Message" at bounding box center [656, 337] width 80 height 19
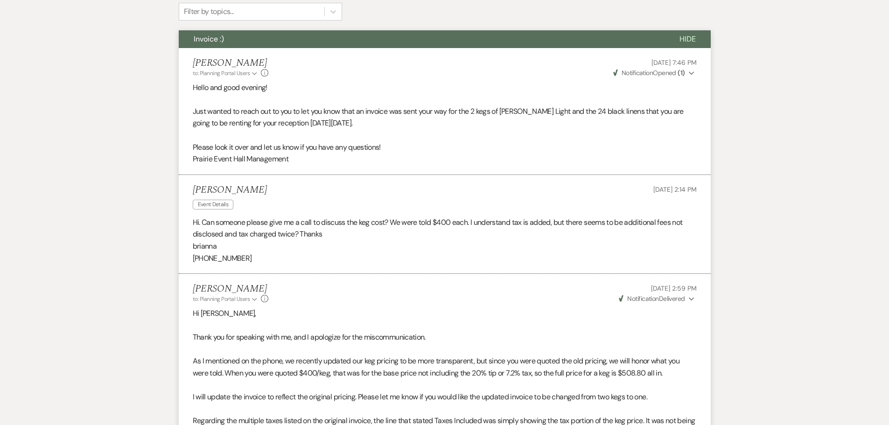
scroll to position [0, 0]
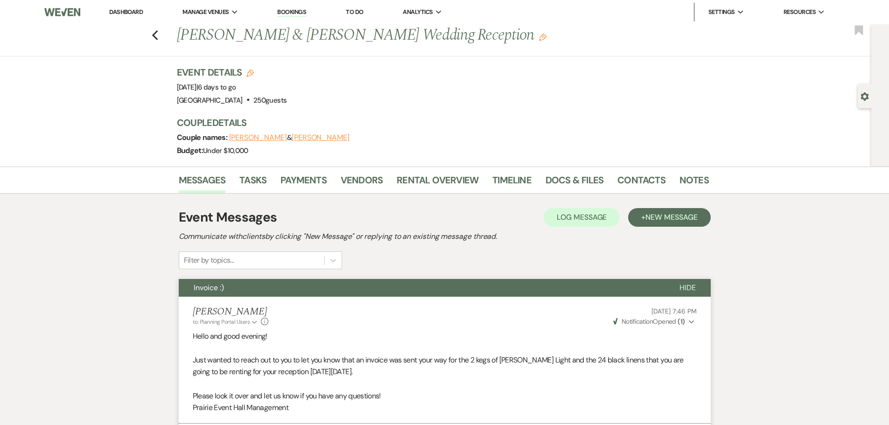
click at [131, 11] on link "Dashboard" at bounding box center [126, 12] width 34 height 8
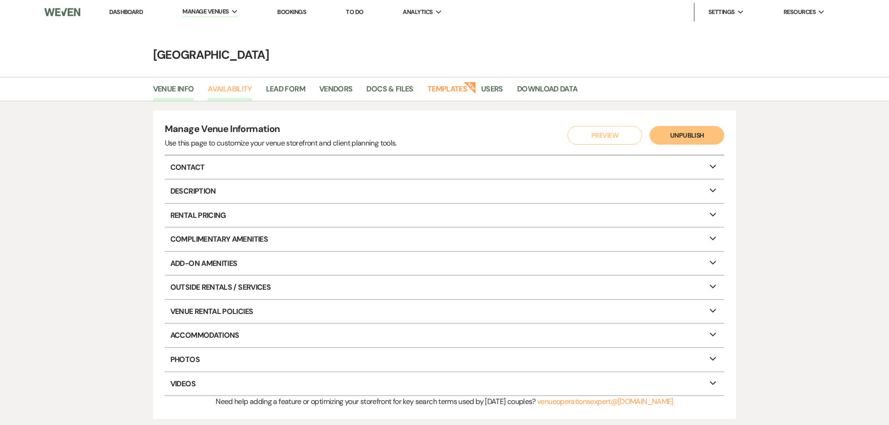
click at [208, 91] on link "Availability" at bounding box center [230, 92] width 44 height 18
select select "3"
select select "2026"
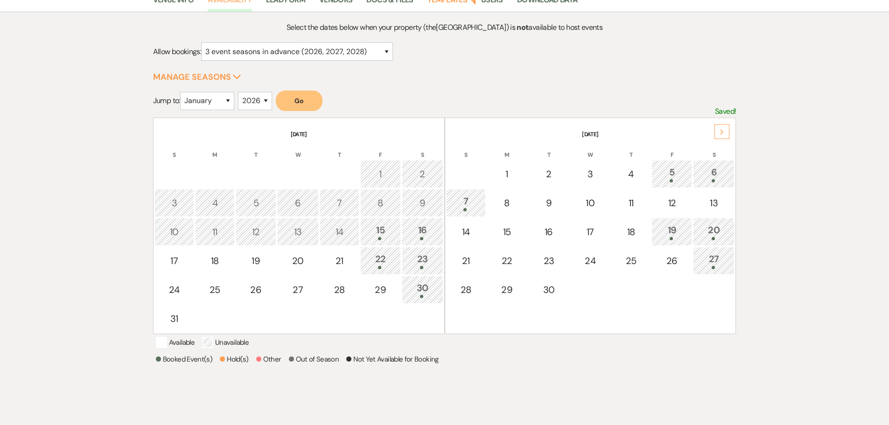
scroll to position [93, 0]
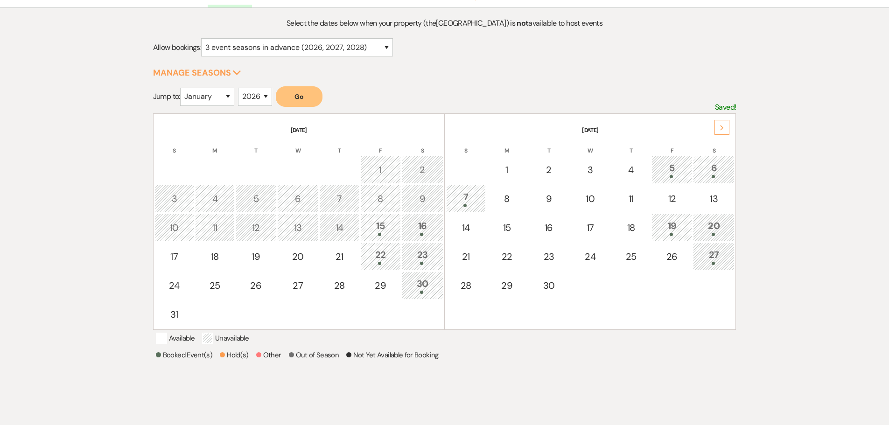
click at [385, 248] on div "22" at bounding box center [380, 256] width 30 height 17
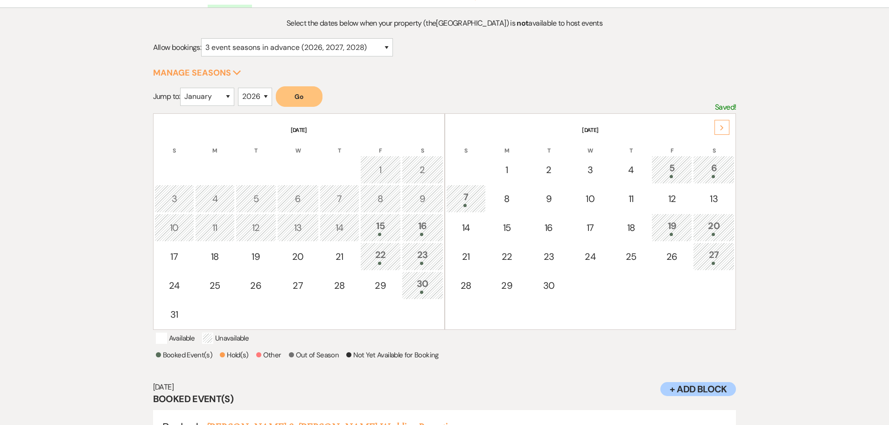
scroll to position [155, 0]
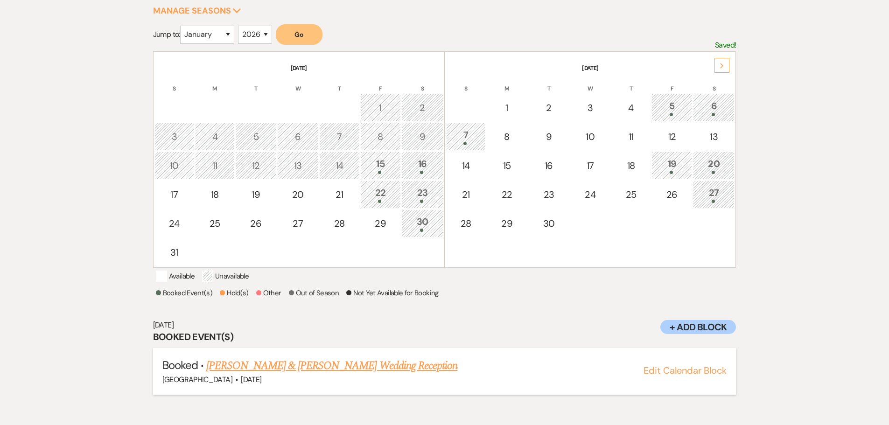
click at [682, 375] on button "Edit Calendar Block" at bounding box center [684, 370] width 83 height 9
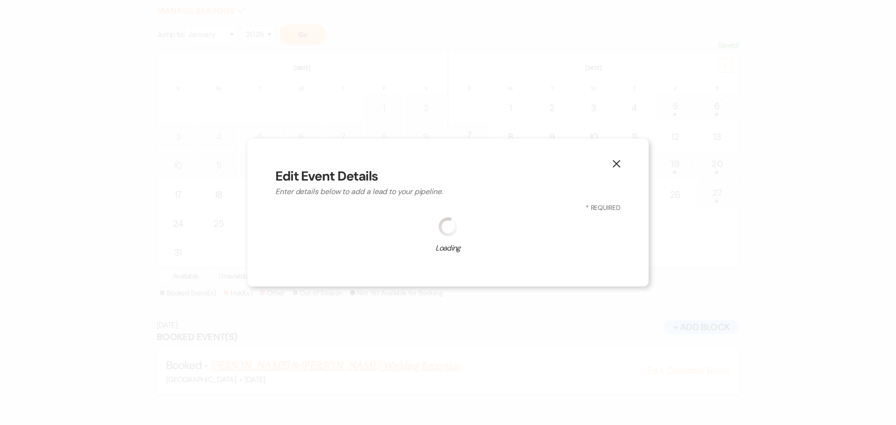
select select "677"
select select "false"
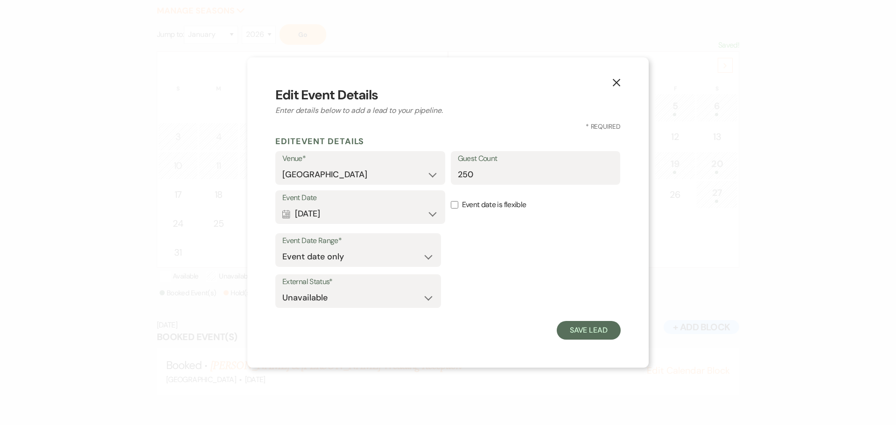
click at [615, 83] on icon "X" at bounding box center [616, 82] width 8 height 8
